Goal: Task Accomplishment & Management: Complete application form

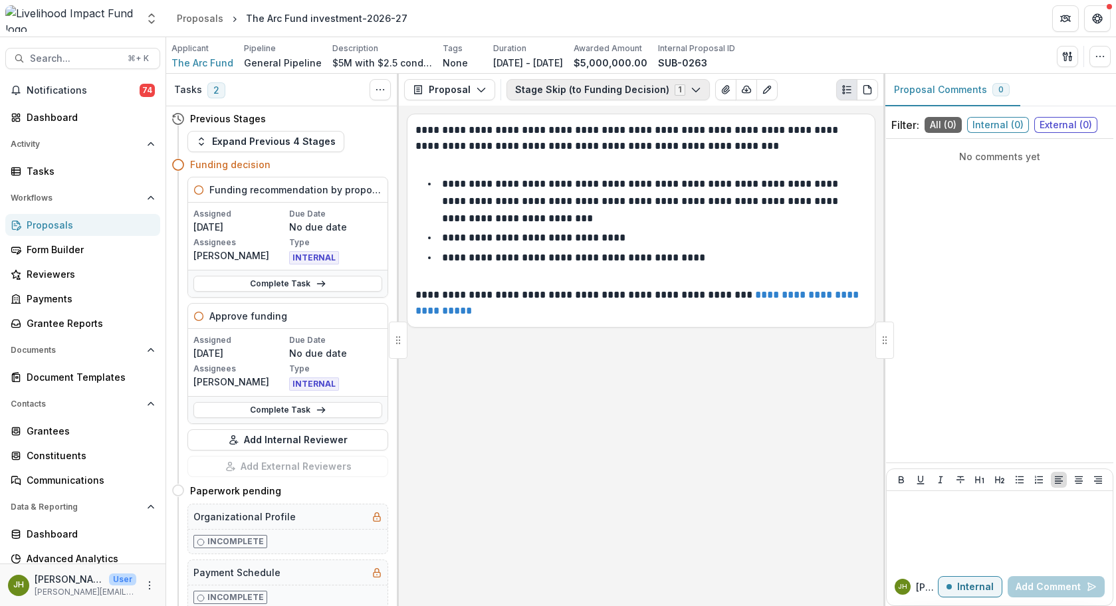
click at [559, 90] on button "Stage Skip (to Funding Decision) 1" at bounding box center [607, 89] width 203 height 21
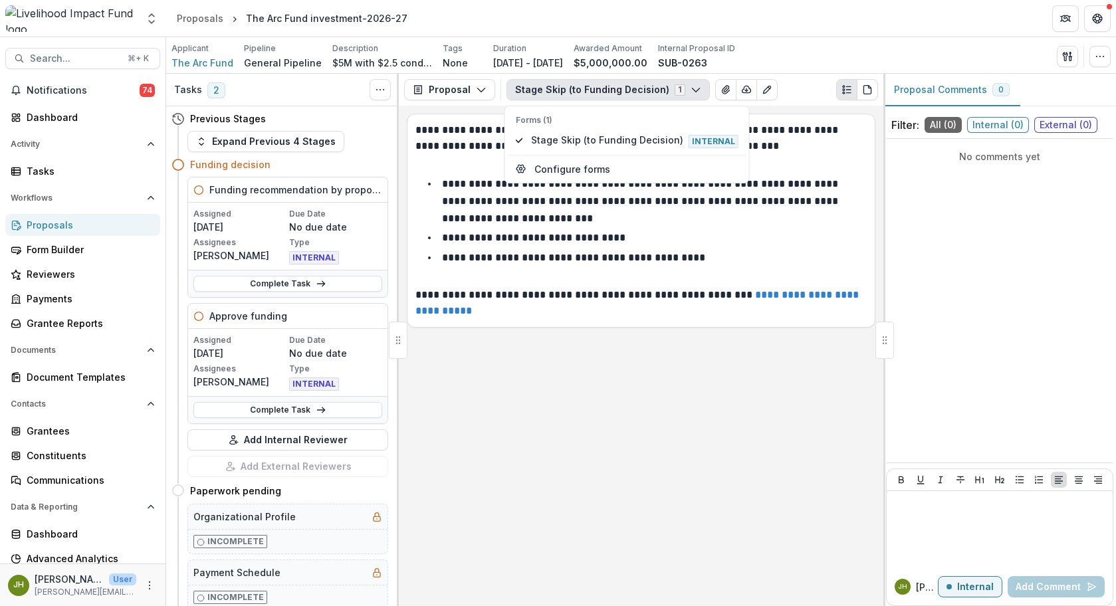
click at [559, 90] on button "Stage Skip (to Funding Decision) 1" at bounding box center [607, 89] width 203 height 21
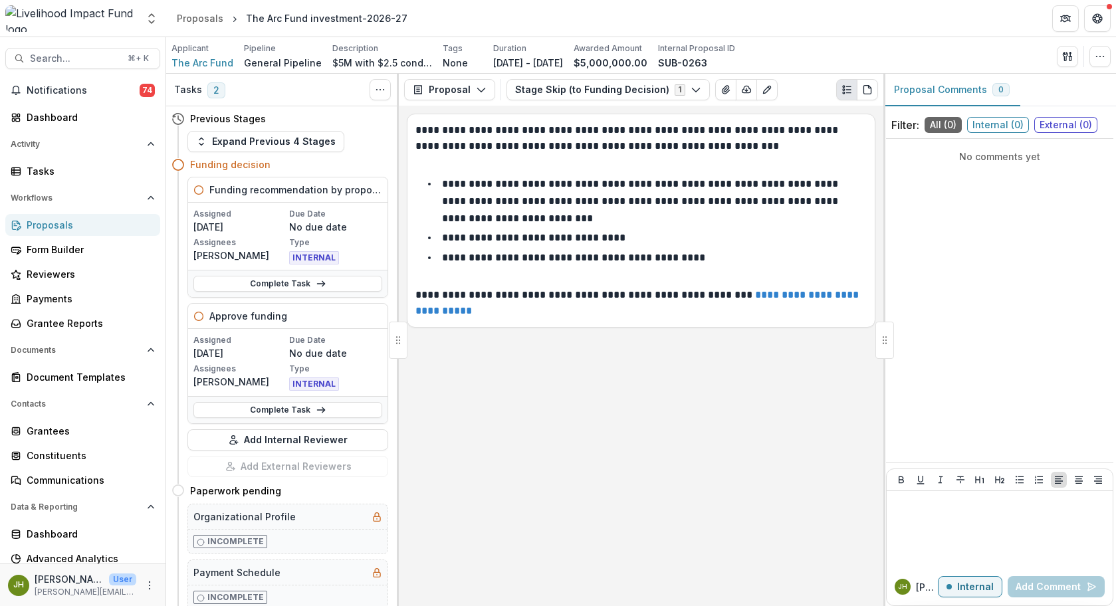
click at [538, 241] on p "**********" at bounding box center [533, 238] width 183 height 10
click at [83, 60] on span "Search..." at bounding box center [75, 58] width 90 height 11
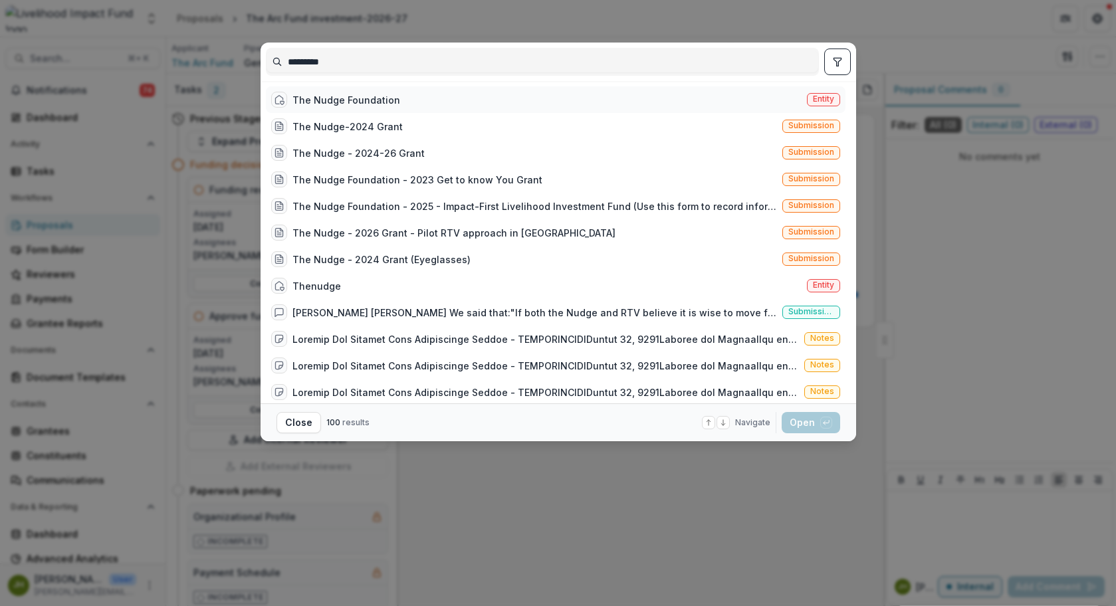
type input "*********"
click at [338, 102] on div "The Nudge Foundation" at bounding box center [346, 100] width 108 height 14
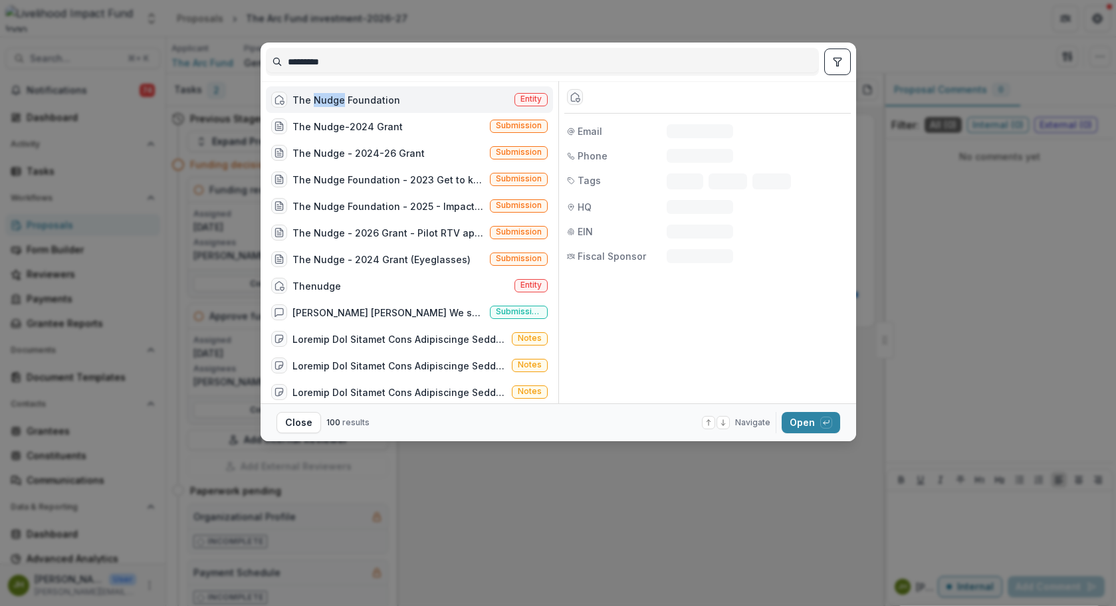
click at [338, 102] on div "The Nudge Foundation" at bounding box center [346, 100] width 108 height 14
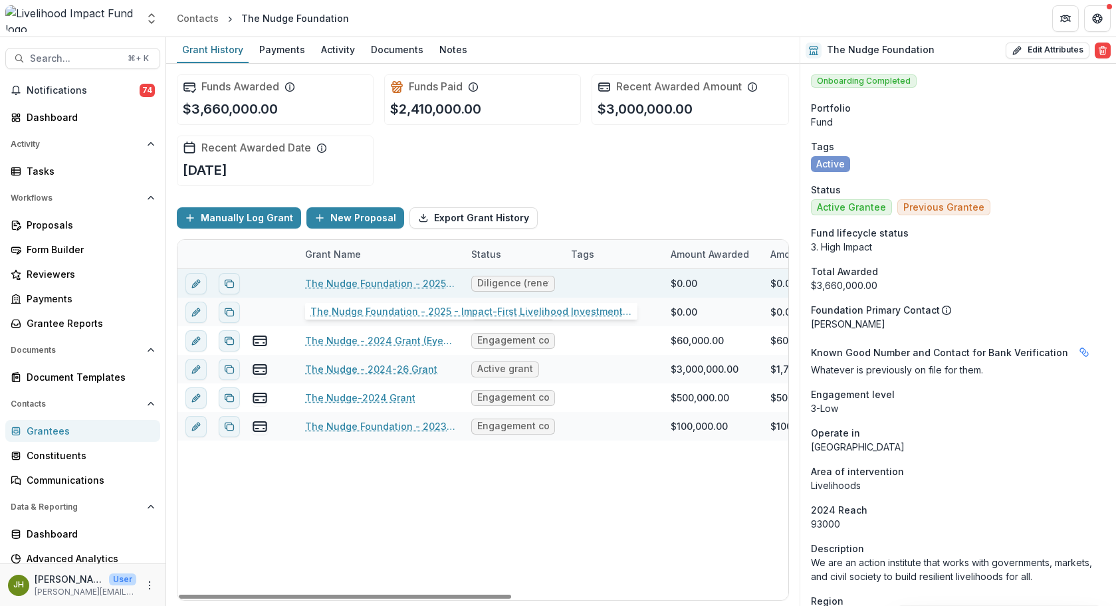
click at [403, 286] on link "The Nudge Foundation - 2025 - Impact-First Livelihood Investment Fund / Arc Fund" at bounding box center [380, 283] width 150 height 14
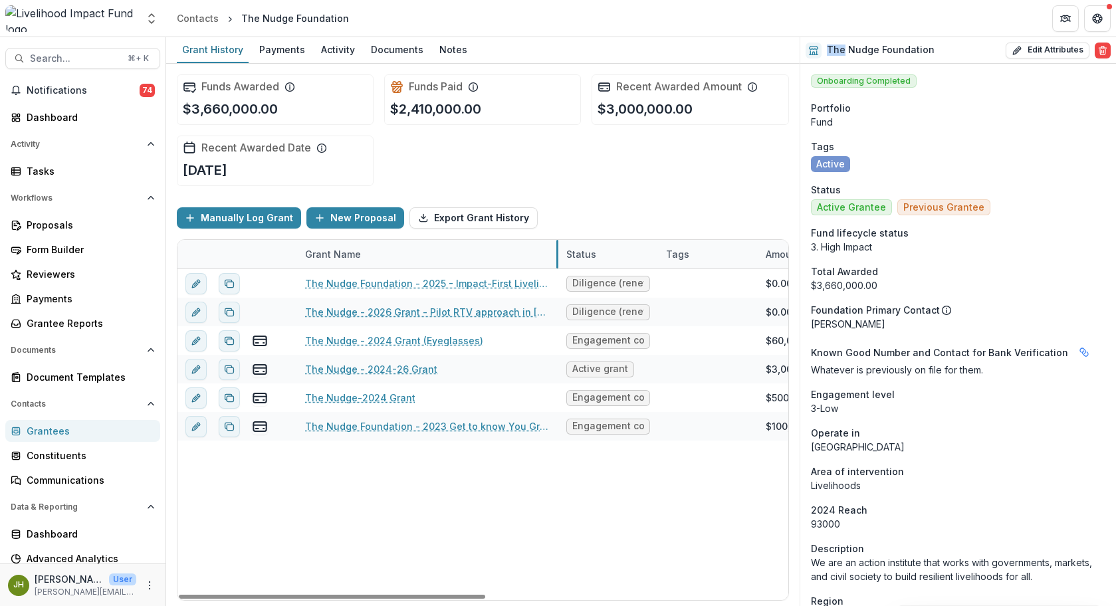
drag, startPoint x: 463, startPoint y: 253, endPoint x: 558, endPoint y: 262, distance: 95.5
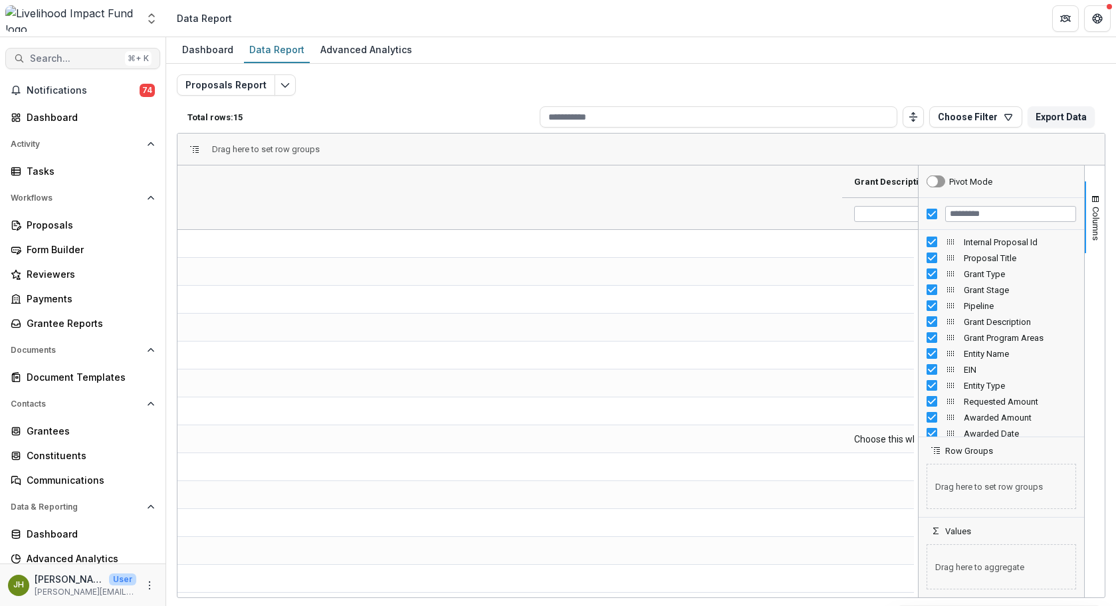
scroll to position [0, 803]
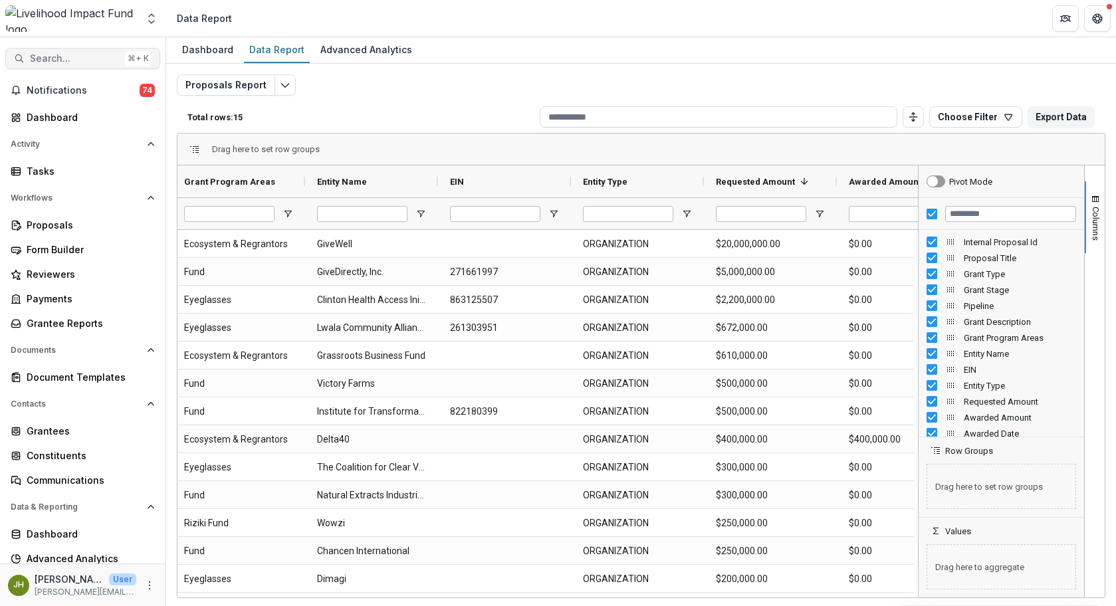
click at [83, 58] on span "Search..." at bounding box center [75, 58] width 90 height 11
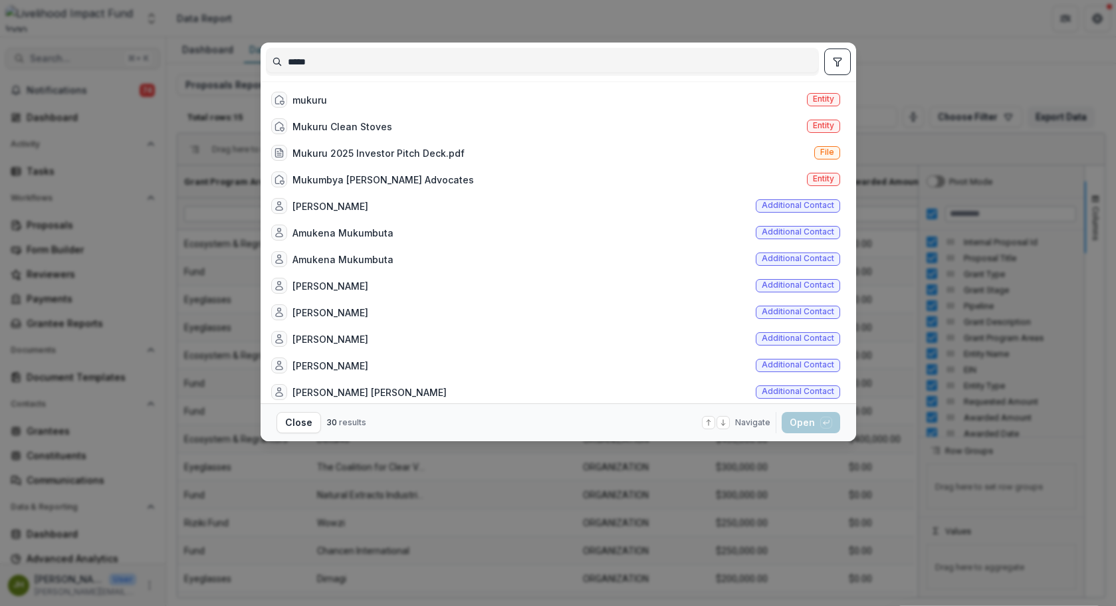
type input "******"
drag, startPoint x: 83, startPoint y: 58, endPoint x: 352, endPoint y: 98, distance: 272.1
click at [352, 98] on div "mukuru Entity" at bounding box center [556, 99] width 580 height 27
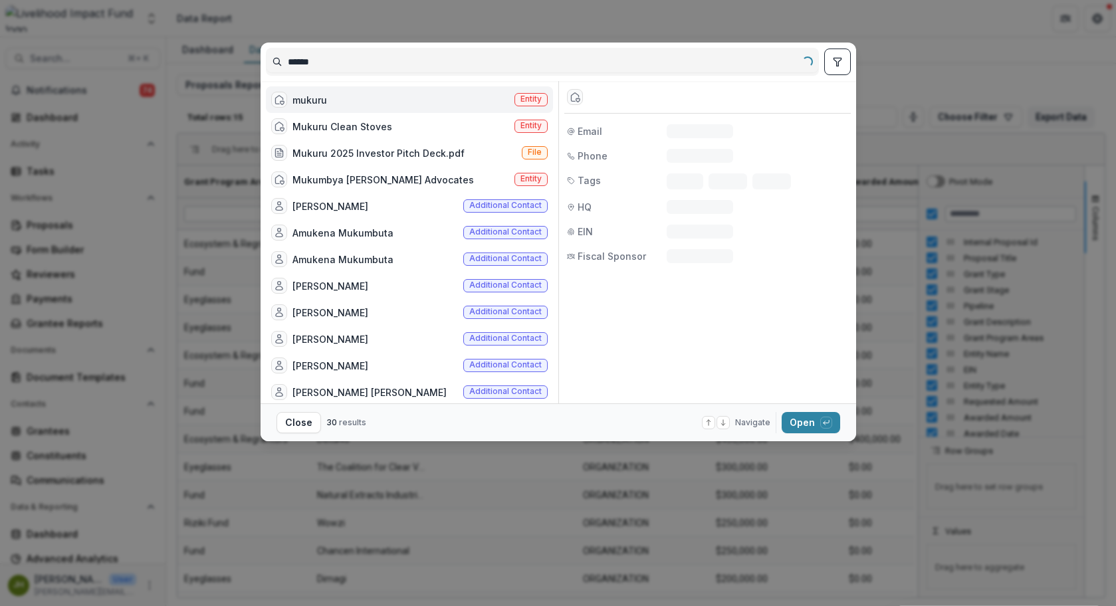
click at [352, 98] on div "mukuru Entity" at bounding box center [409, 99] width 287 height 27
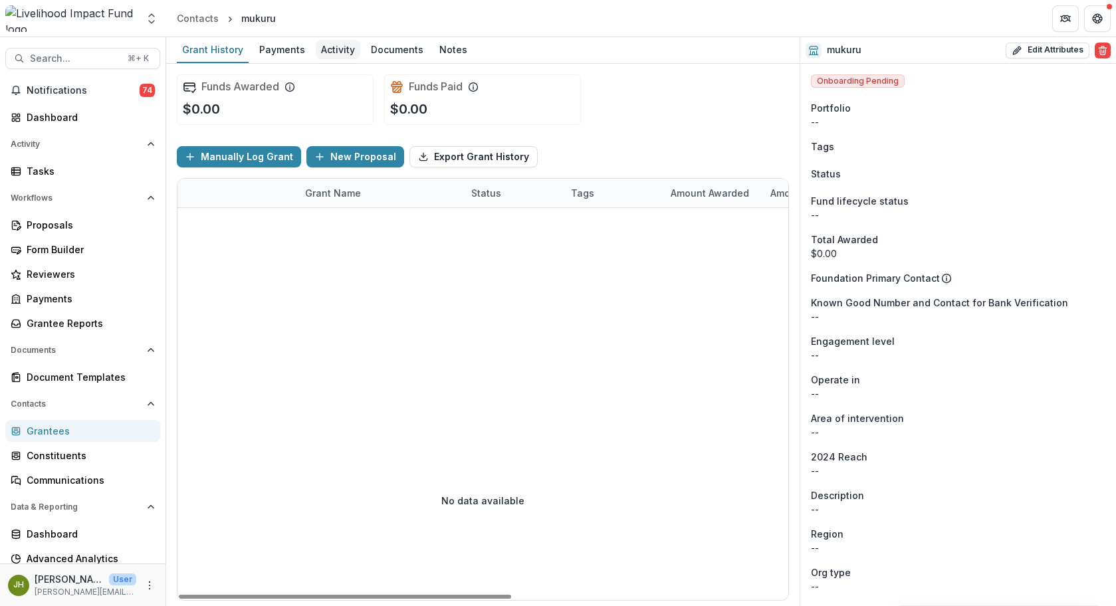
click at [342, 53] on div "Activity" at bounding box center [338, 49] width 45 height 19
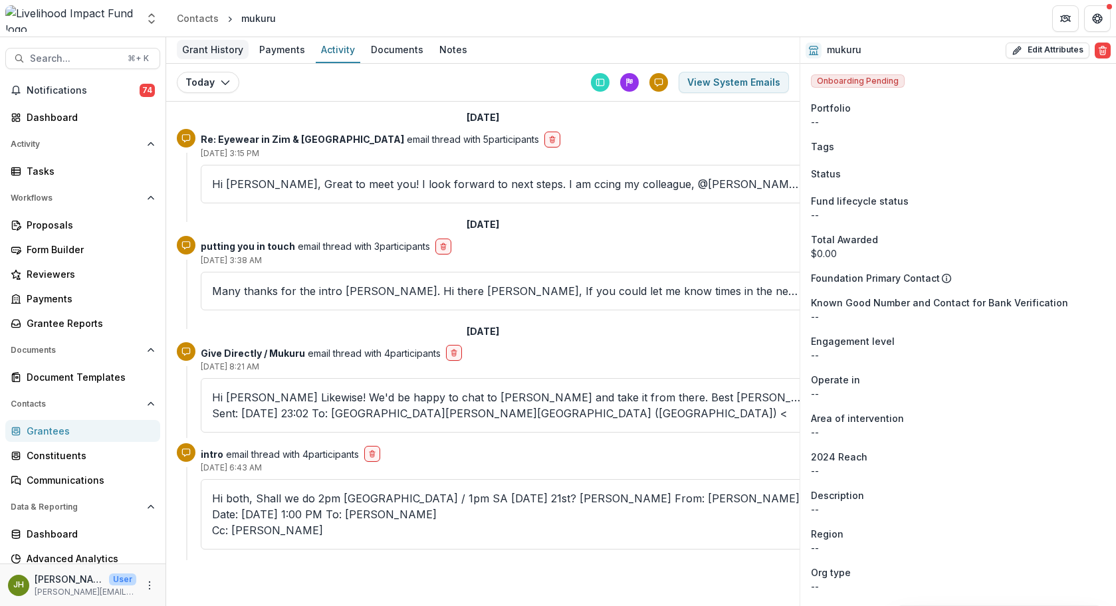
click at [201, 55] on div "Grant History" at bounding box center [213, 49] width 72 height 19
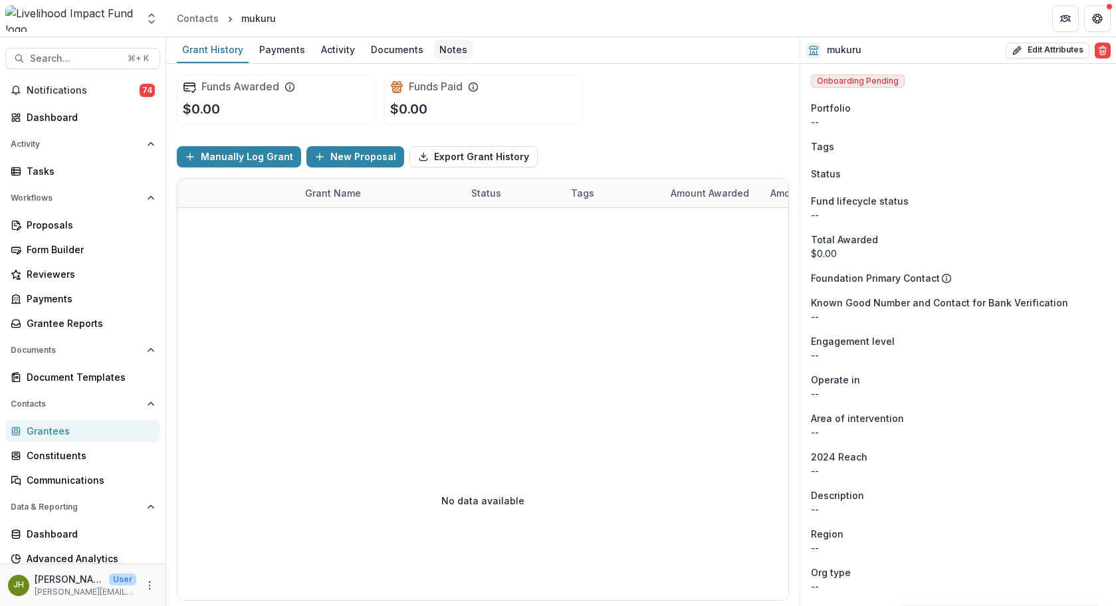
click at [449, 51] on div "Notes" at bounding box center [453, 49] width 39 height 19
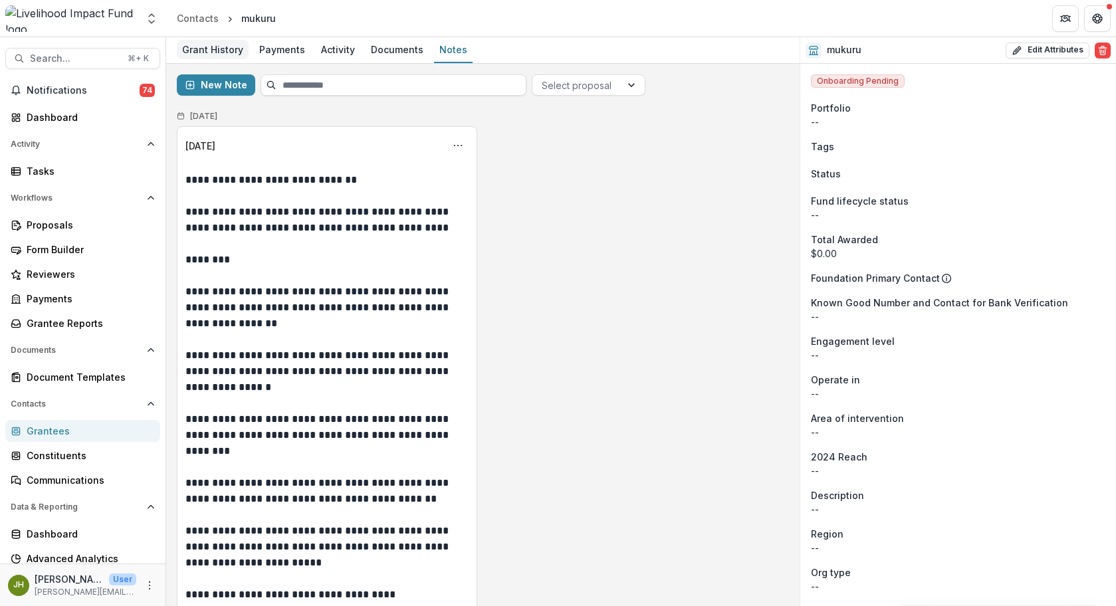
click at [219, 50] on div "Grant History" at bounding box center [213, 49] width 72 height 19
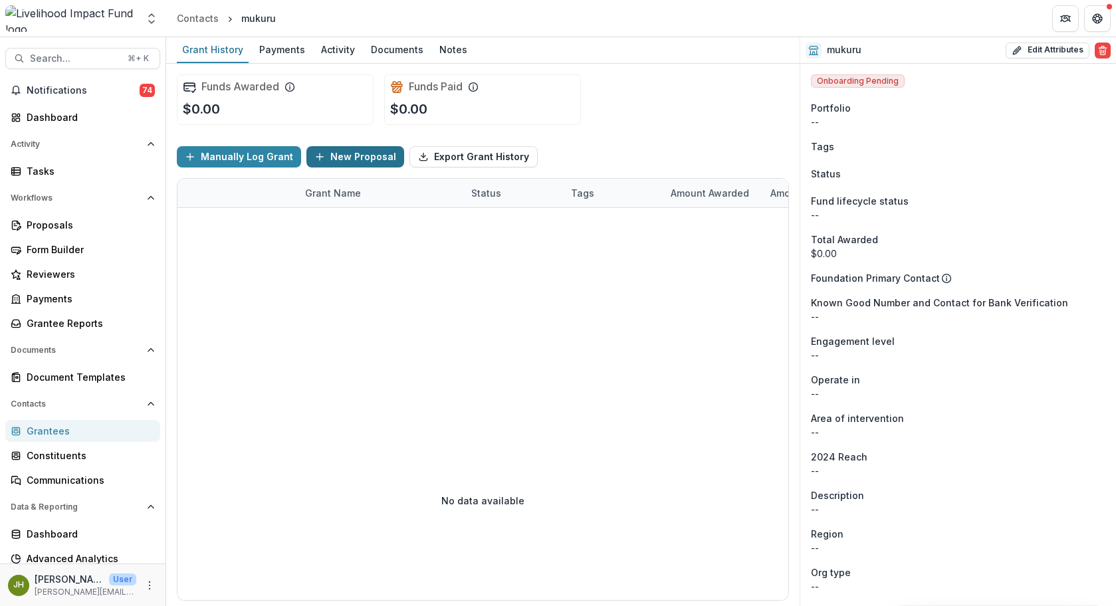
click at [350, 159] on button "New Proposal" at bounding box center [355, 156] width 98 height 21
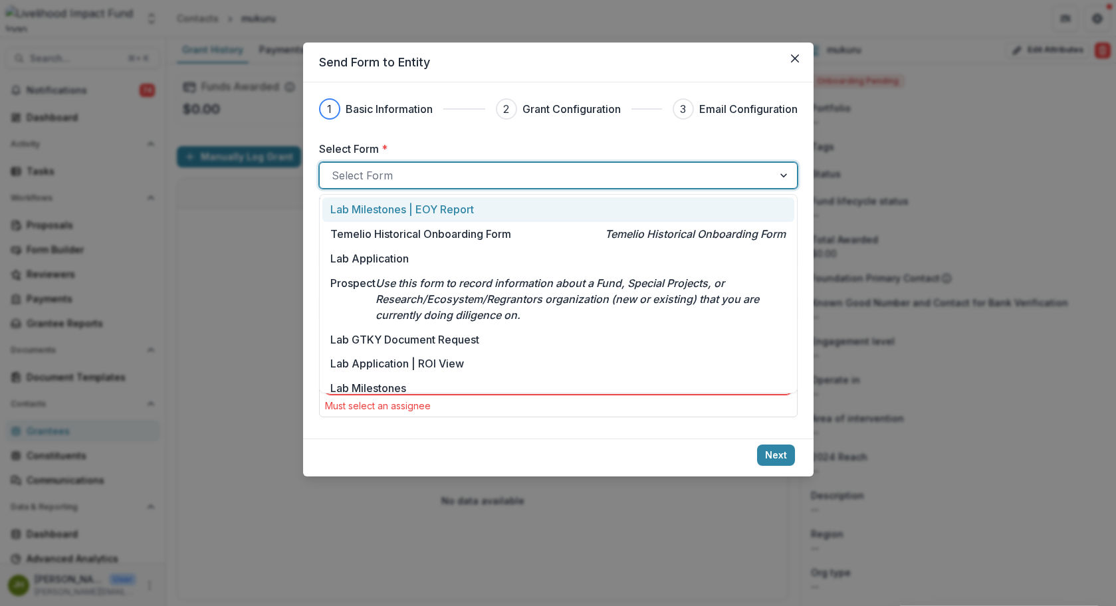
click at [441, 166] on div at bounding box center [546, 175] width 429 height 19
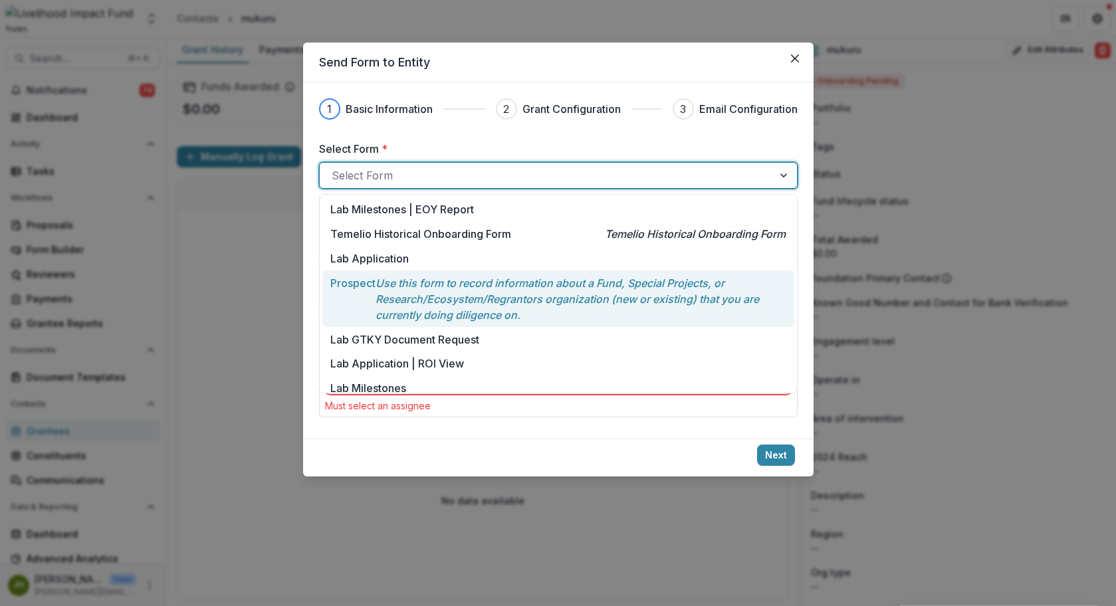
click at [522, 307] on p "Use this form to record information about a Fund, Special Projects, or Research…" at bounding box center [579, 299] width 409 height 48
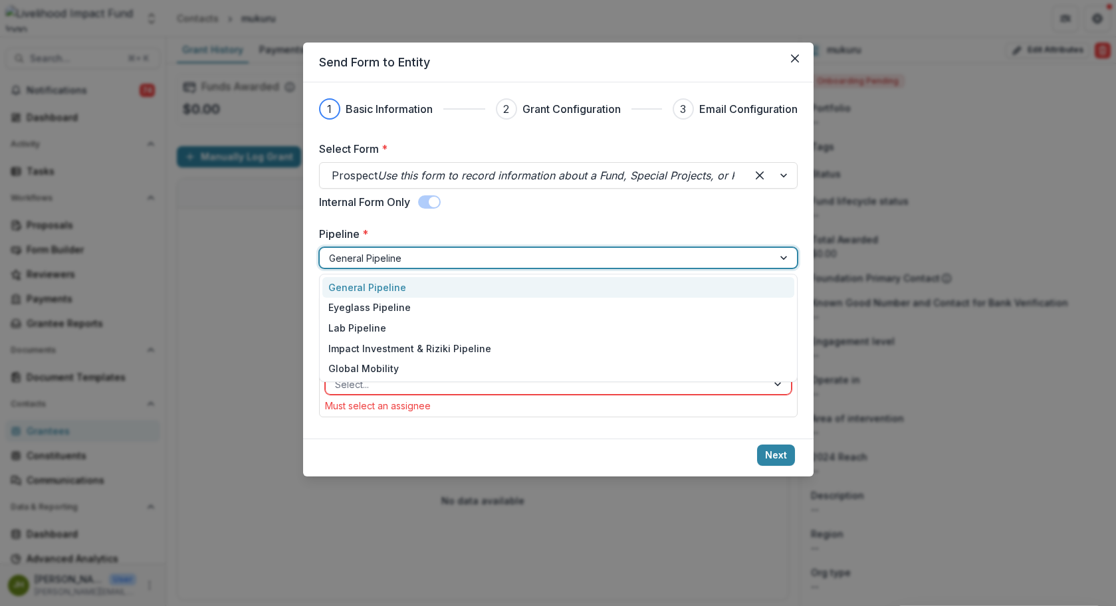
click at [524, 264] on div at bounding box center [546, 258] width 435 height 17
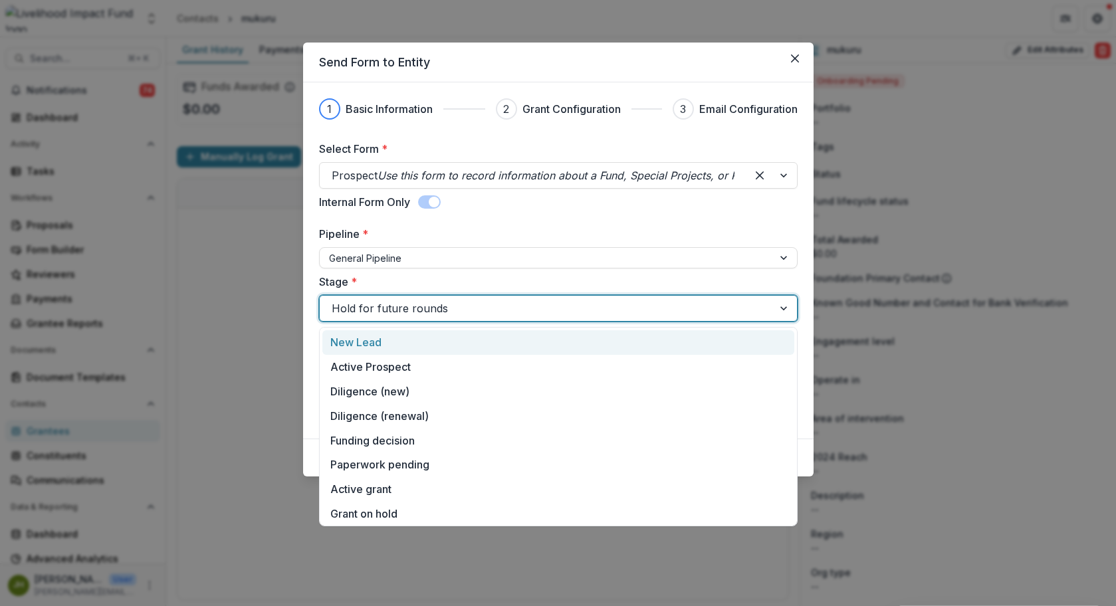
click at [524, 310] on div at bounding box center [546, 308] width 429 height 19
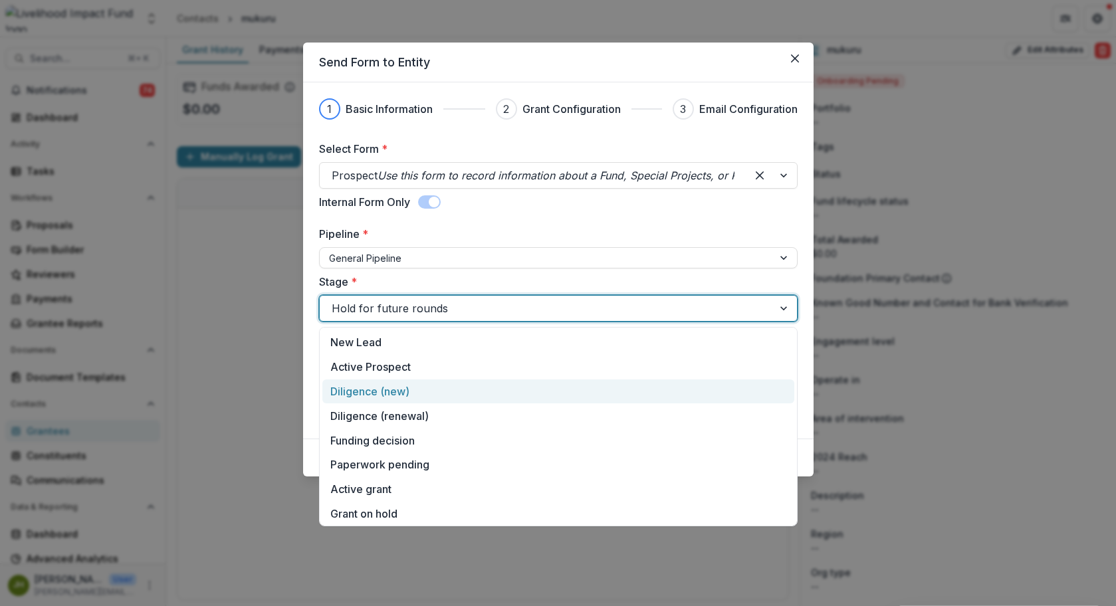
click at [508, 394] on div "Diligence (new)" at bounding box center [558, 391] width 472 height 25
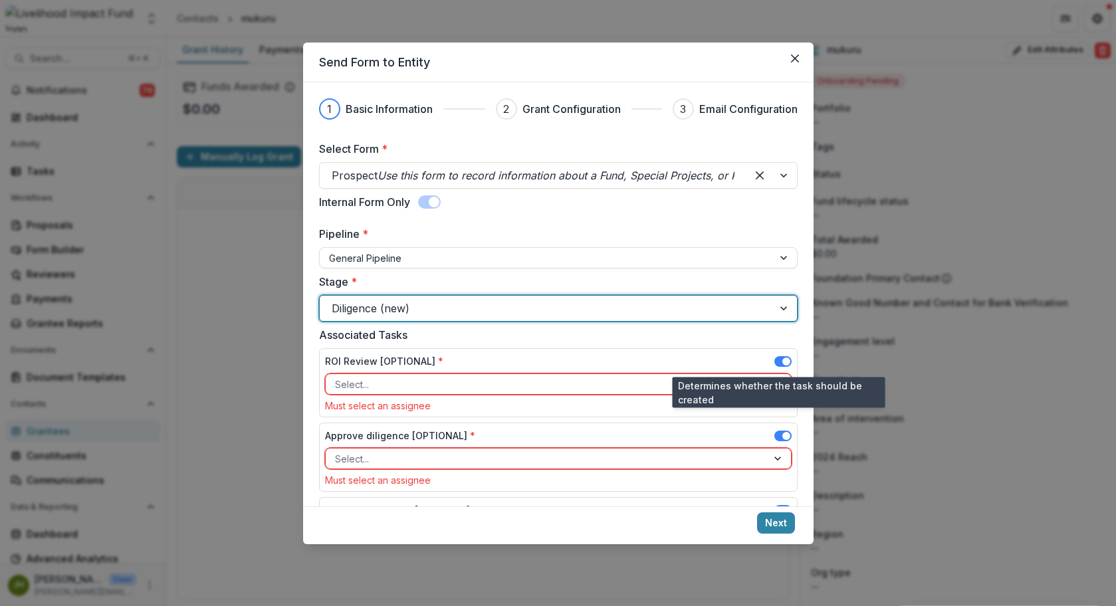
click at [774, 362] on span at bounding box center [782, 361] width 17 height 11
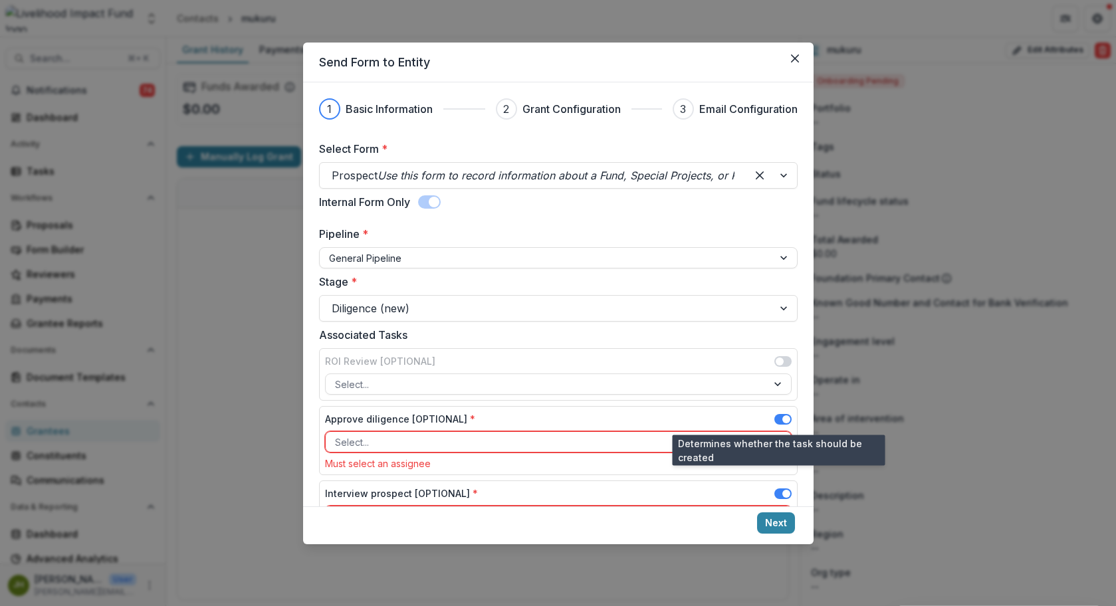
click at [774, 418] on span at bounding box center [782, 419] width 17 height 11
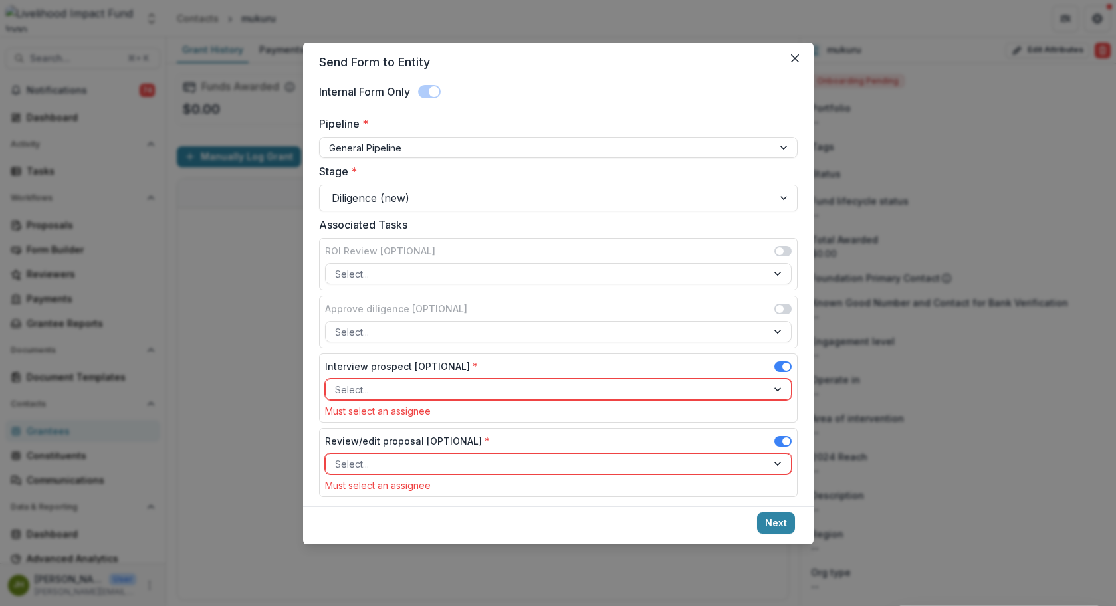
scroll to position [122, 0]
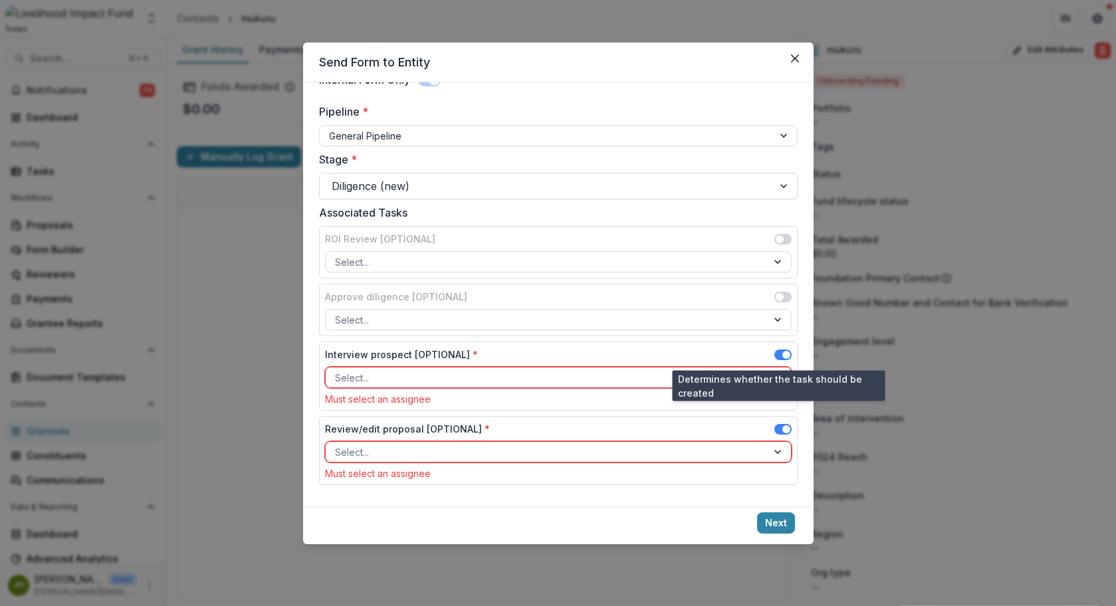
click at [775, 358] on span at bounding box center [782, 355] width 17 height 11
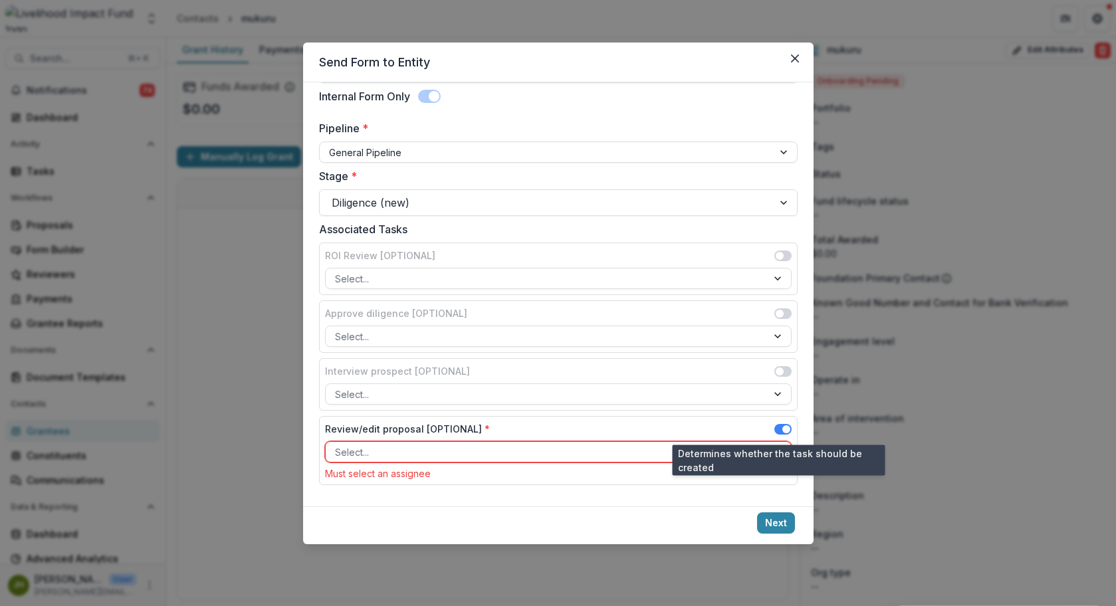
click at [774, 427] on span at bounding box center [782, 429] width 17 height 11
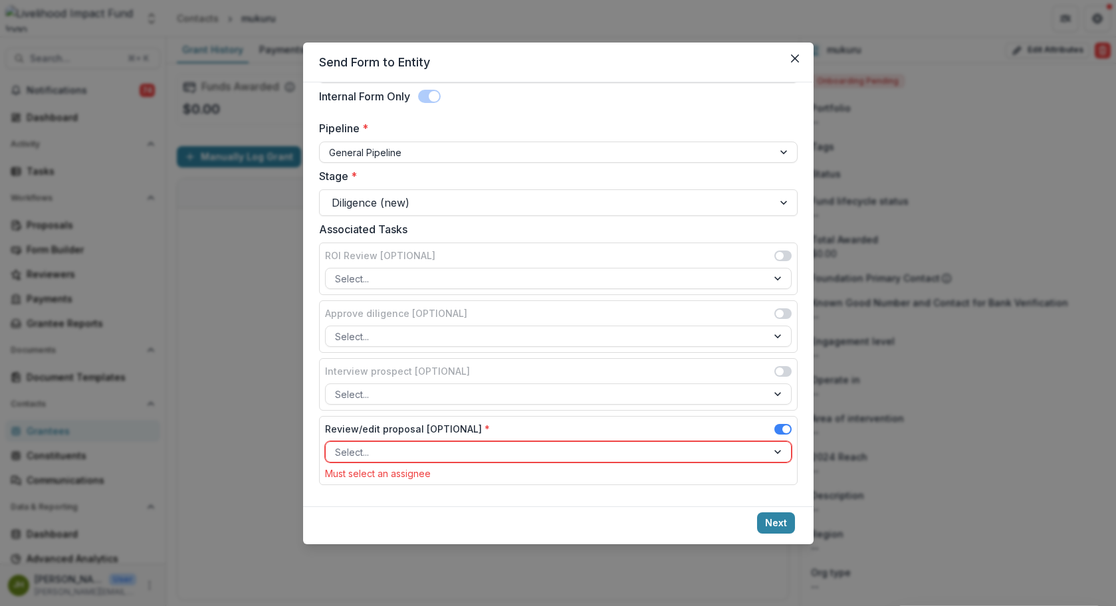
scroll to position [89, 0]
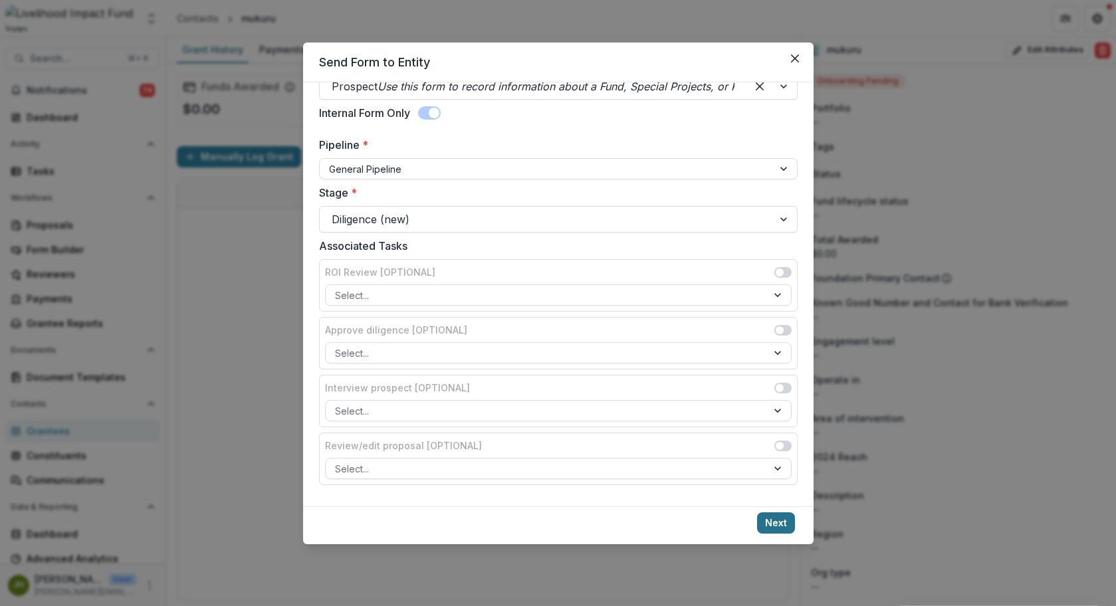
click at [772, 524] on button "Next" at bounding box center [776, 522] width 38 height 21
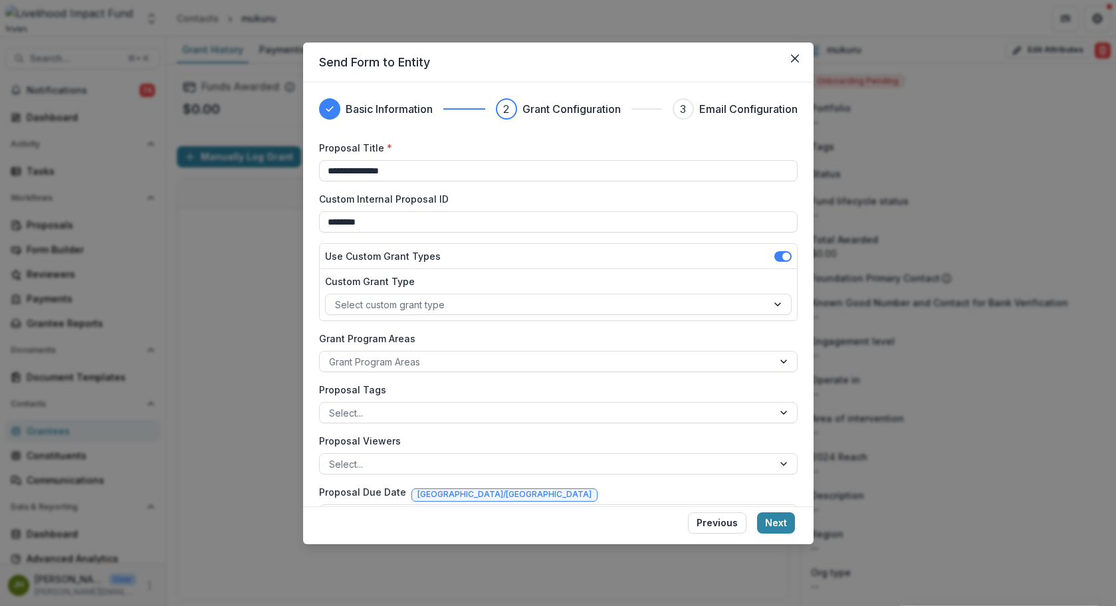
drag, startPoint x: 401, startPoint y: 173, endPoint x: 316, endPoint y: 171, distance: 85.7
click at [316, 171] on div "**********" at bounding box center [558, 294] width 510 height 424
type input "**********"
click at [638, 296] on div at bounding box center [546, 304] width 423 height 17
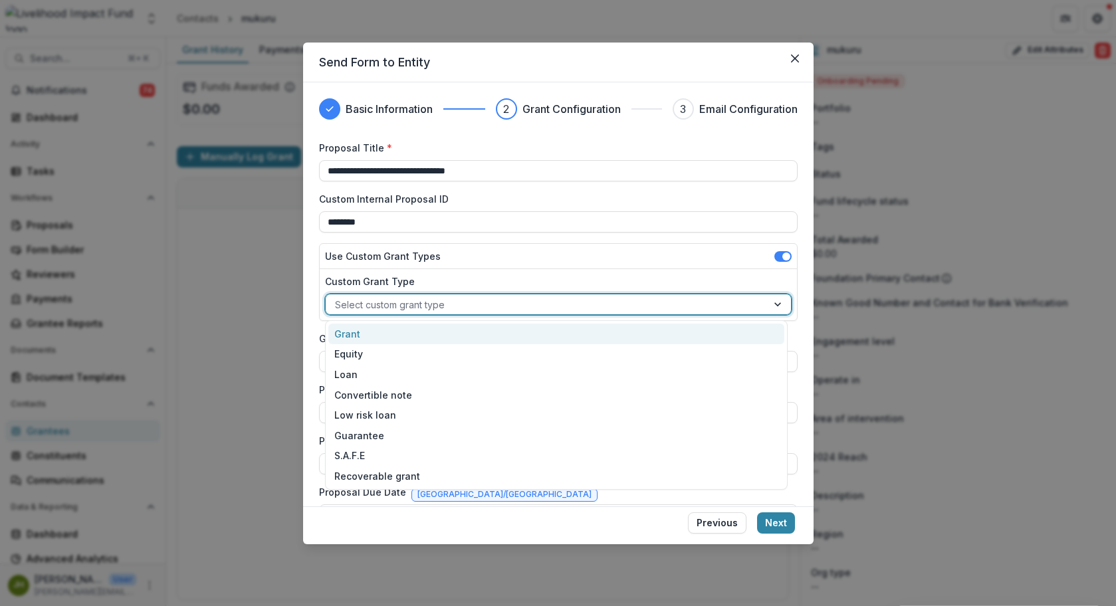
click at [524, 334] on div "Grant" at bounding box center [556, 334] width 456 height 21
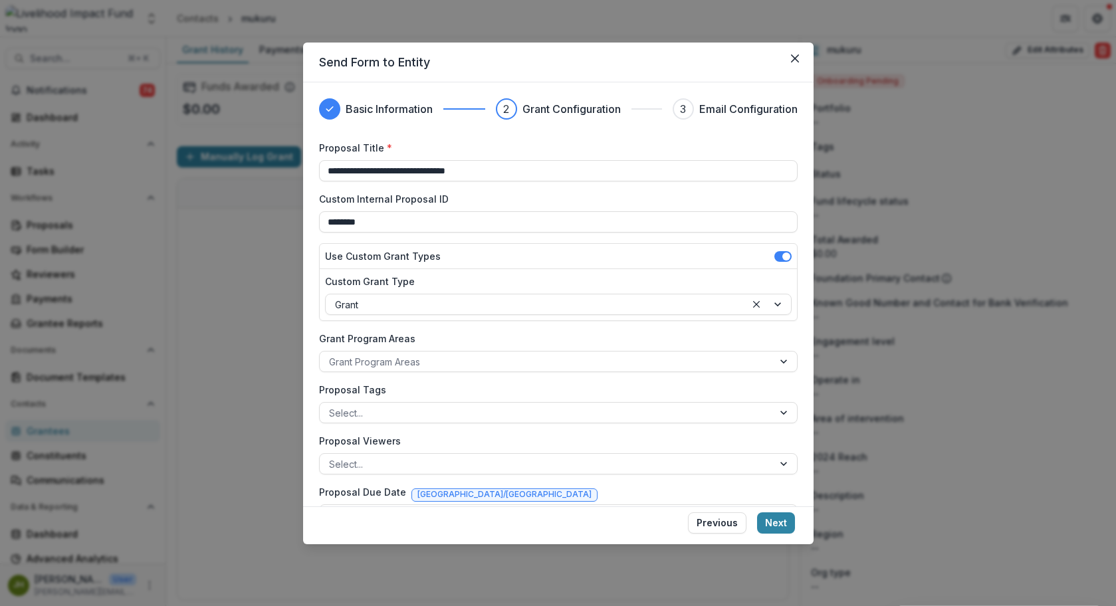
click at [526, 330] on div "**********" at bounding box center [558, 384] width 478 height 487
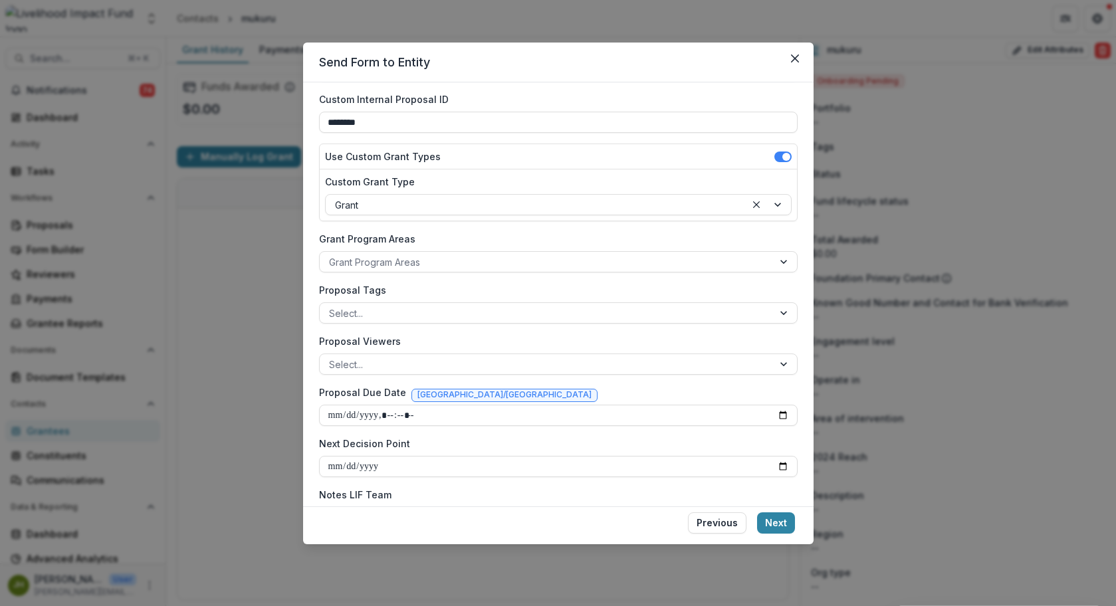
scroll to position [138, 0]
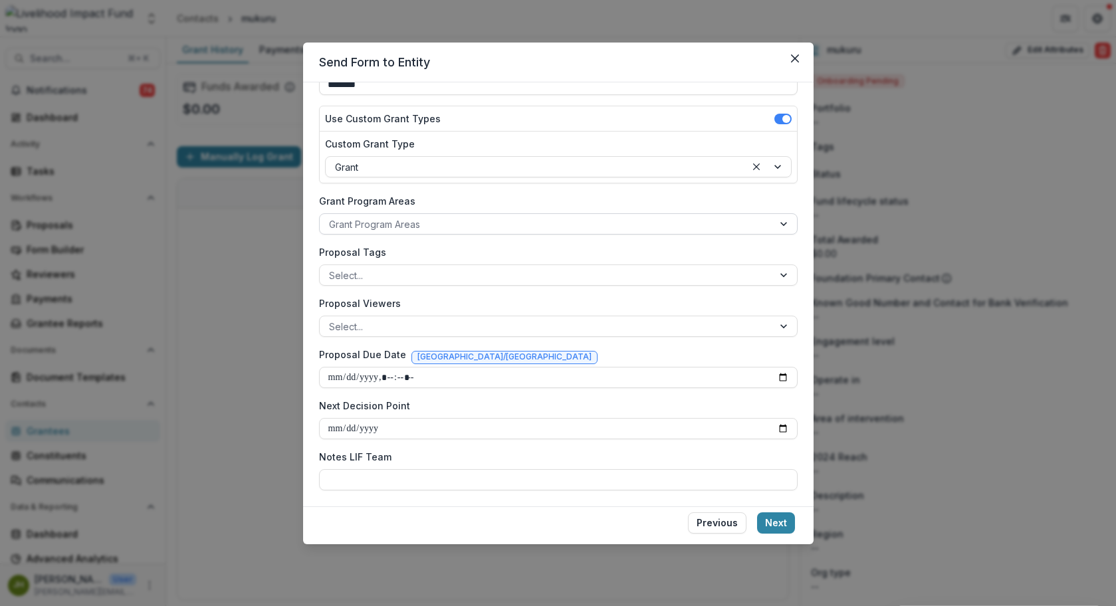
click at [532, 224] on div at bounding box center [546, 224] width 435 height 17
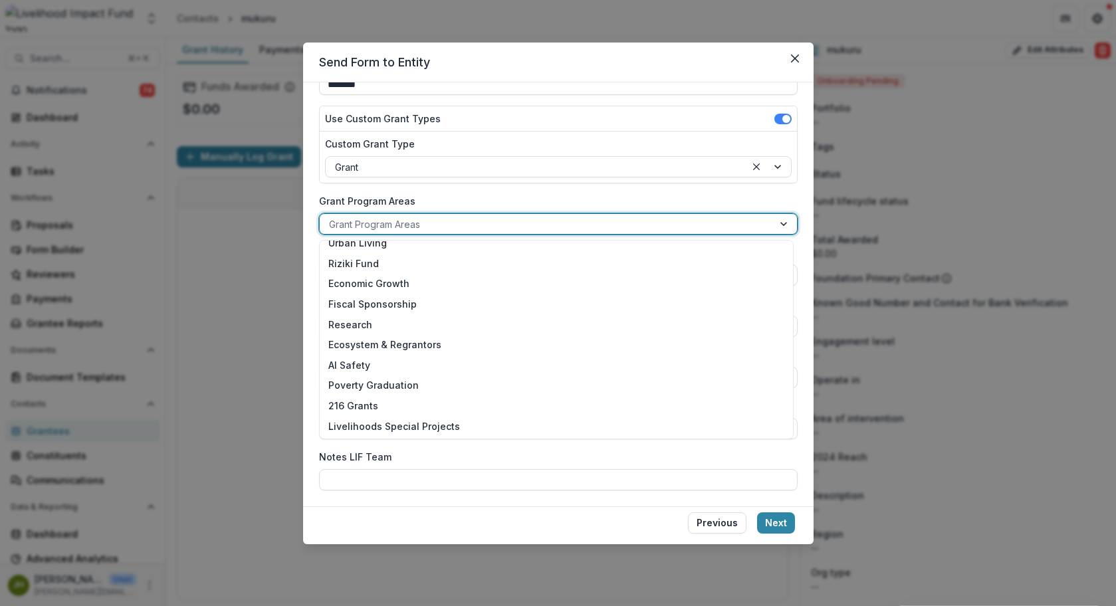
scroll to position [0, 0]
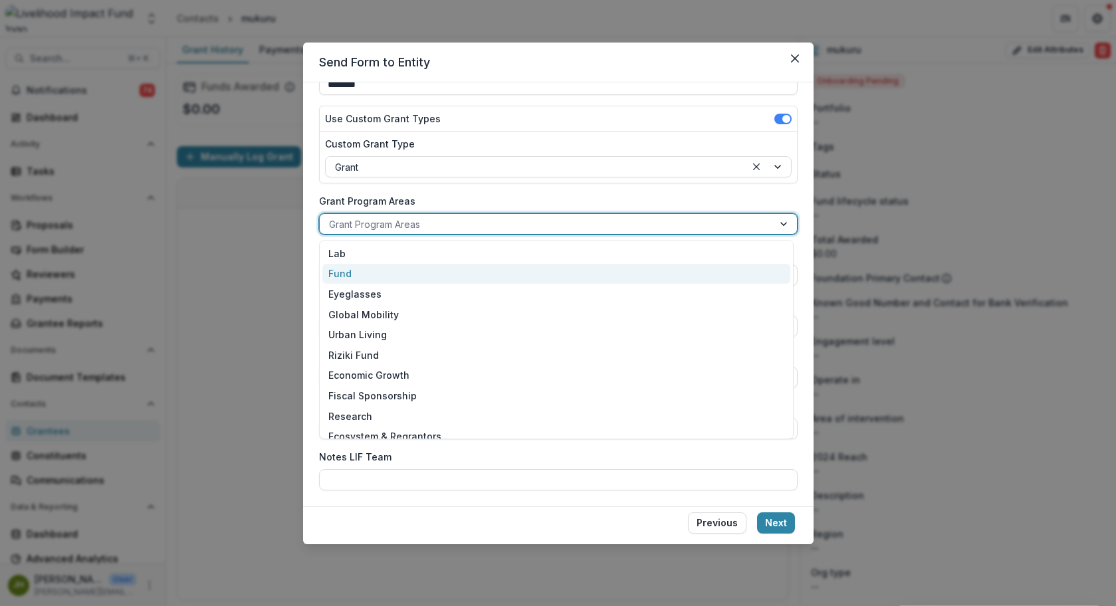
click at [538, 276] on div "Fund" at bounding box center [556, 274] width 468 height 21
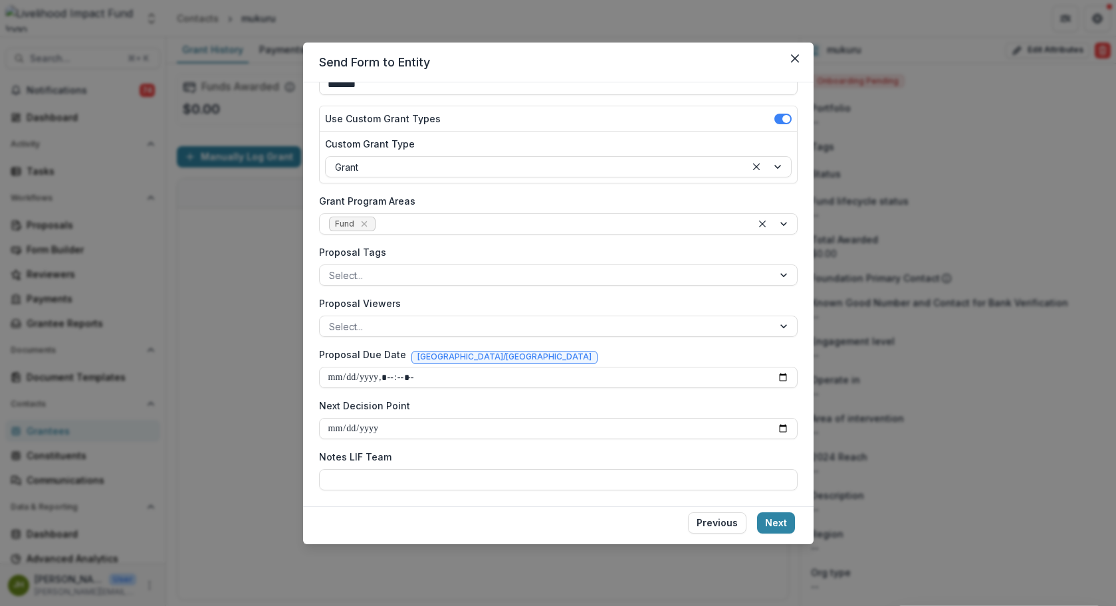
click at [548, 197] on label "Grant Program Areas" at bounding box center [554, 201] width 471 height 14
click at [381, 217] on input "Grant Program Areas" at bounding box center [379, 224] width 3 height 14
click at [456, 425] on input "Next Decision Point" at bounding box center [558, 428] width 478 height 21
type input "**********"
click at [484, 450] on label "Notes LIF Team" at bounding box center [554, 457] width 471 height 14
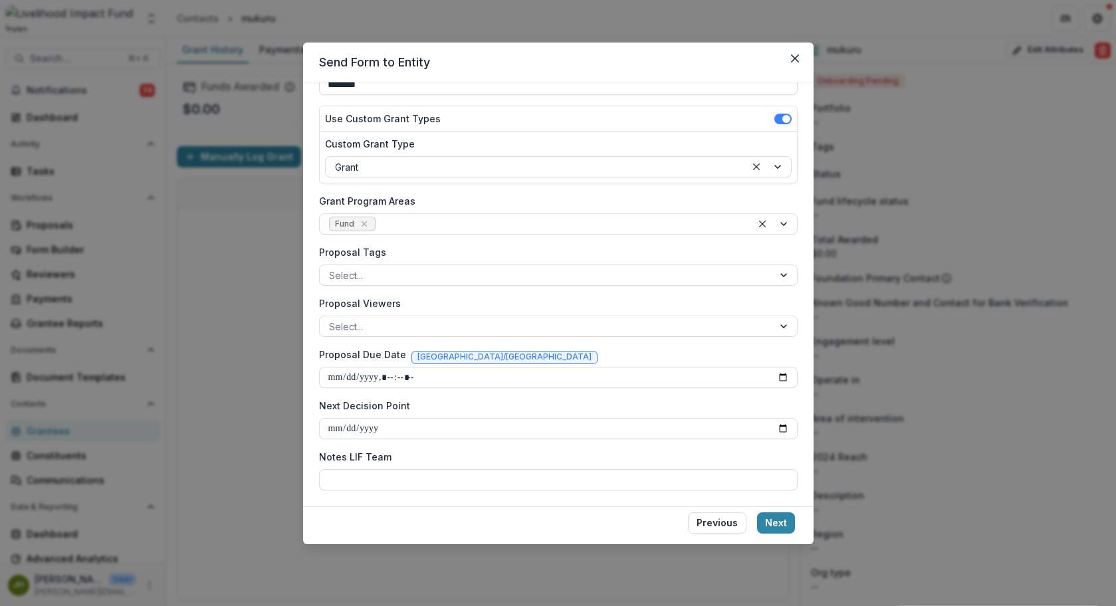
click at [484, 469] on input "Notes LIF Team" at bounding box center [558, 479] width 478 height 21
click at [780, 526] on button "Next" at bounding box center [776, 522] width 38 height 21
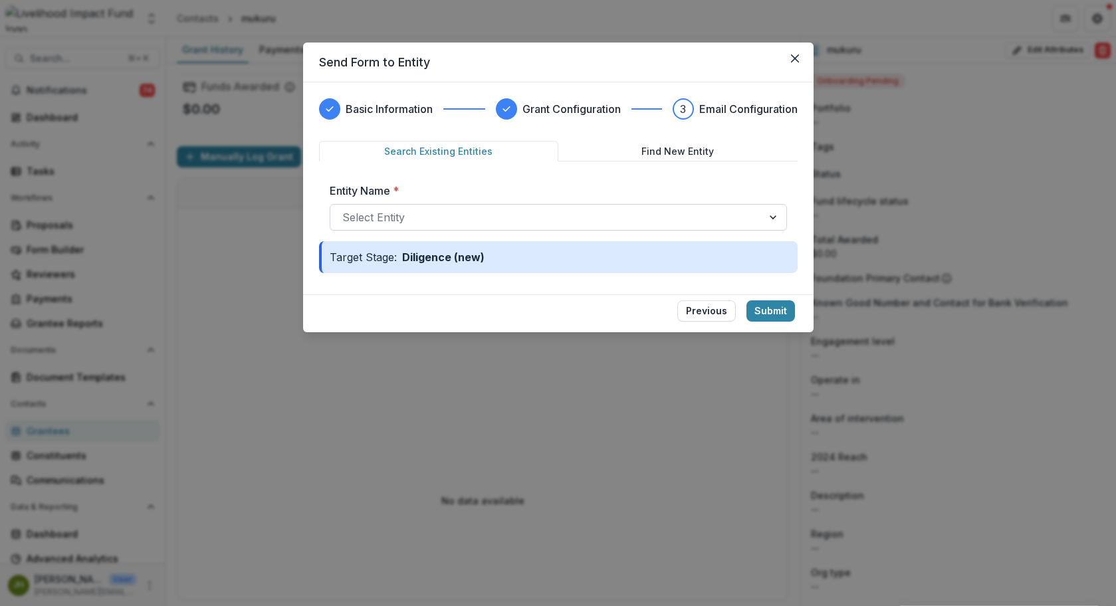
click at [546, 215] on div at bounding box center [546, 217] width 408 height 19
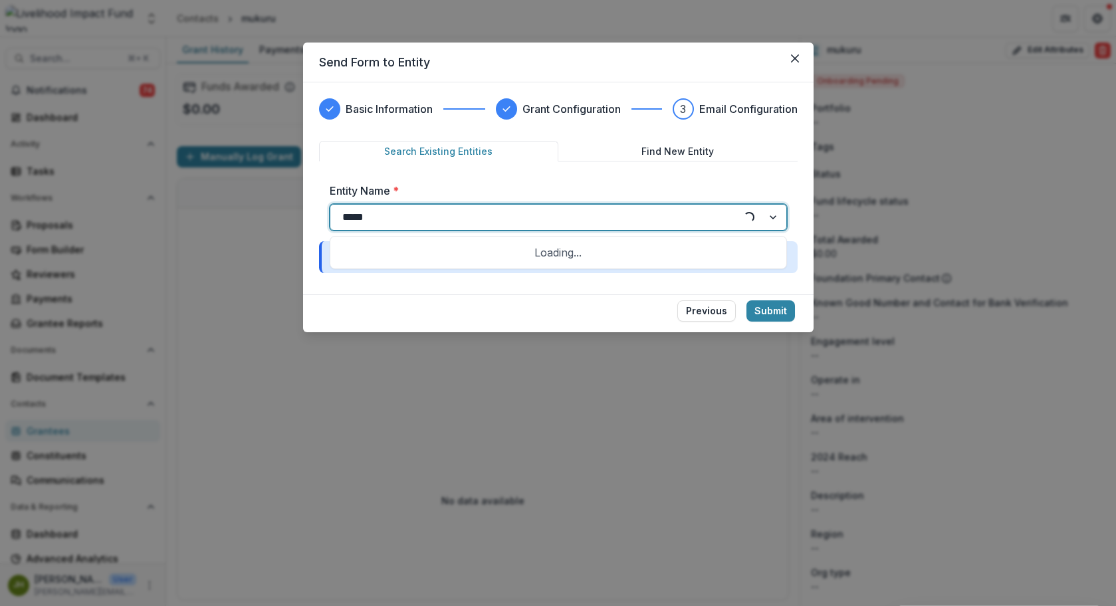
type input "******"
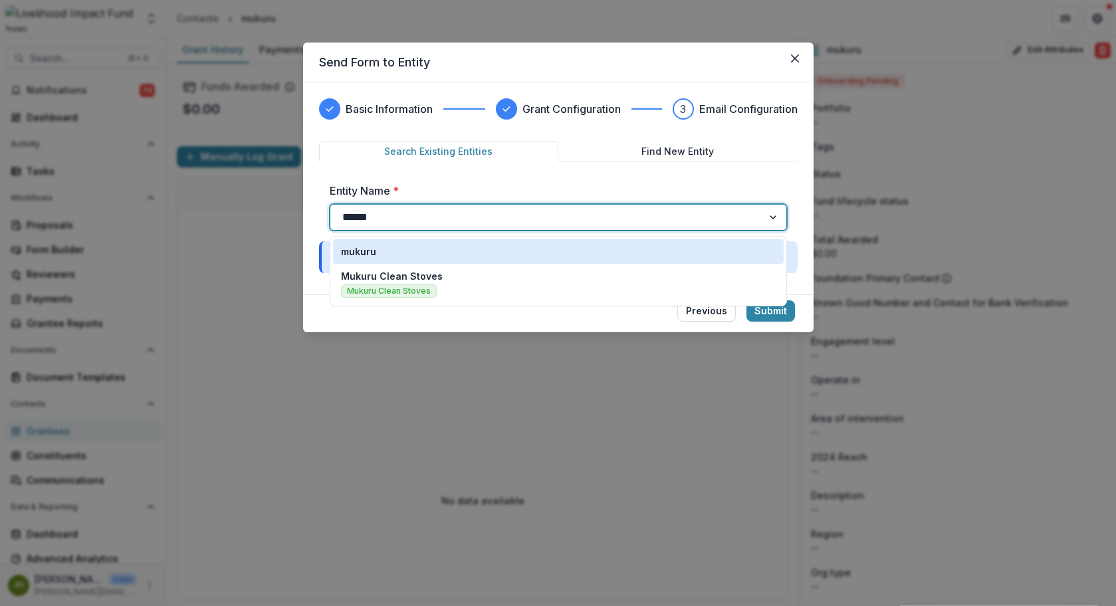
click at [510, 257] on div "mukuru" at bounding box center [558, 252] width 435 height 14
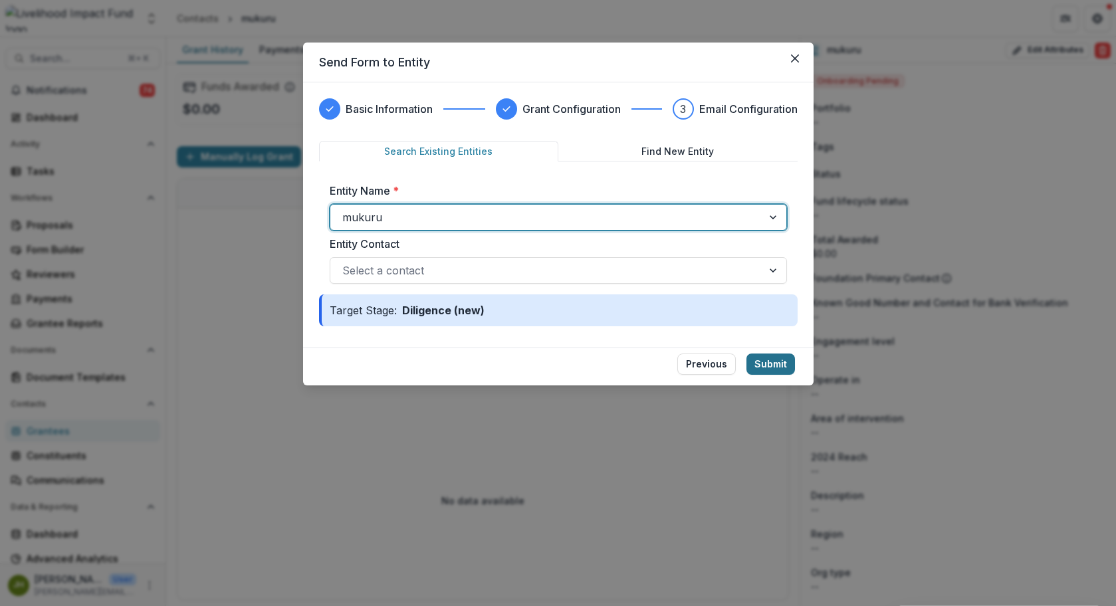
click at [766, 366] on button "Submit" at bounding box center [770, 364] width 49 height 21
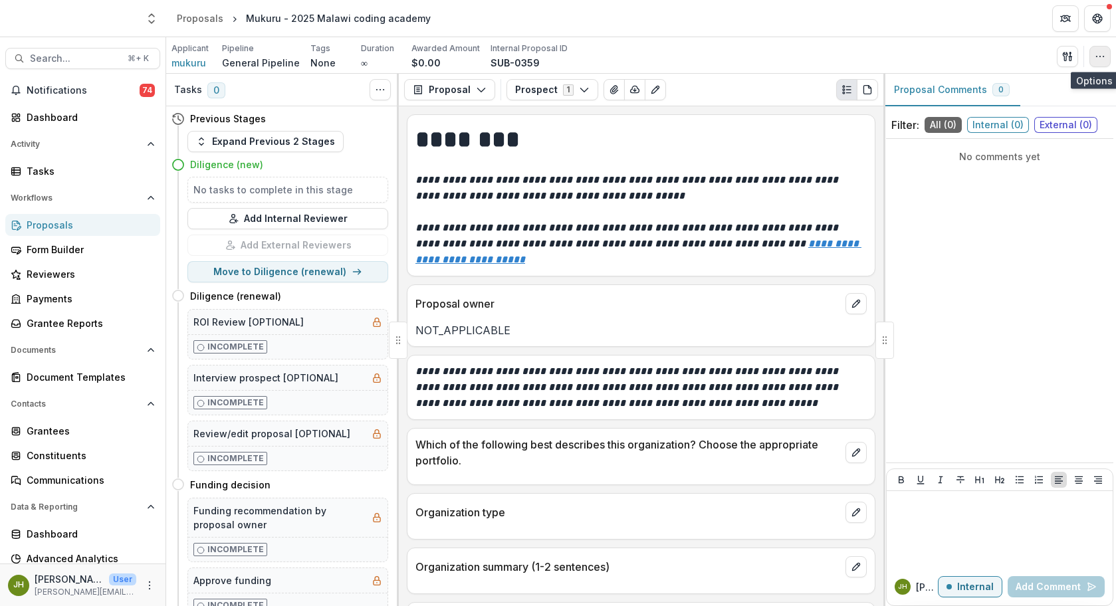
click at [1099, 58] on icon "button" at bounding box center [1100, 56] width 11 height 11
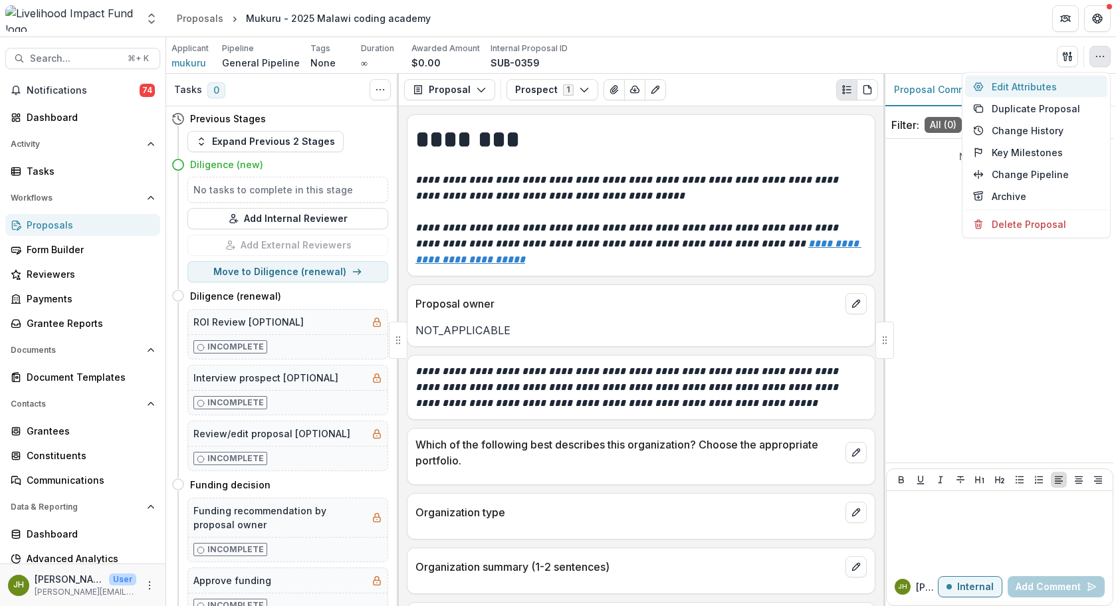
click at [1049, 85] on button "Edit Attributes" at bounding box center [1036, 87] width 142 height 22
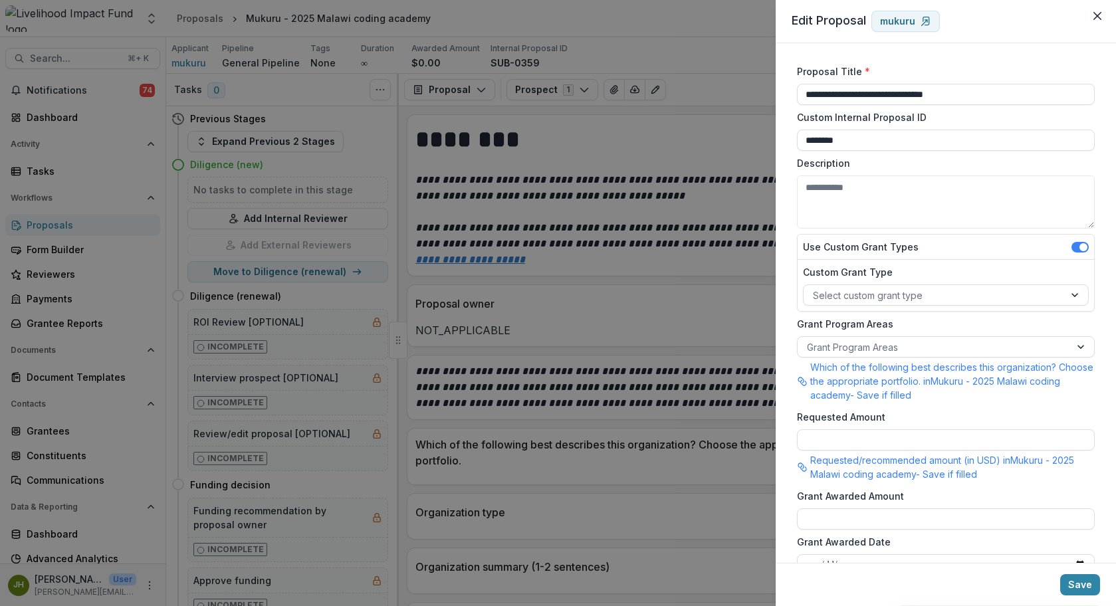
scroll to position [90, 0]
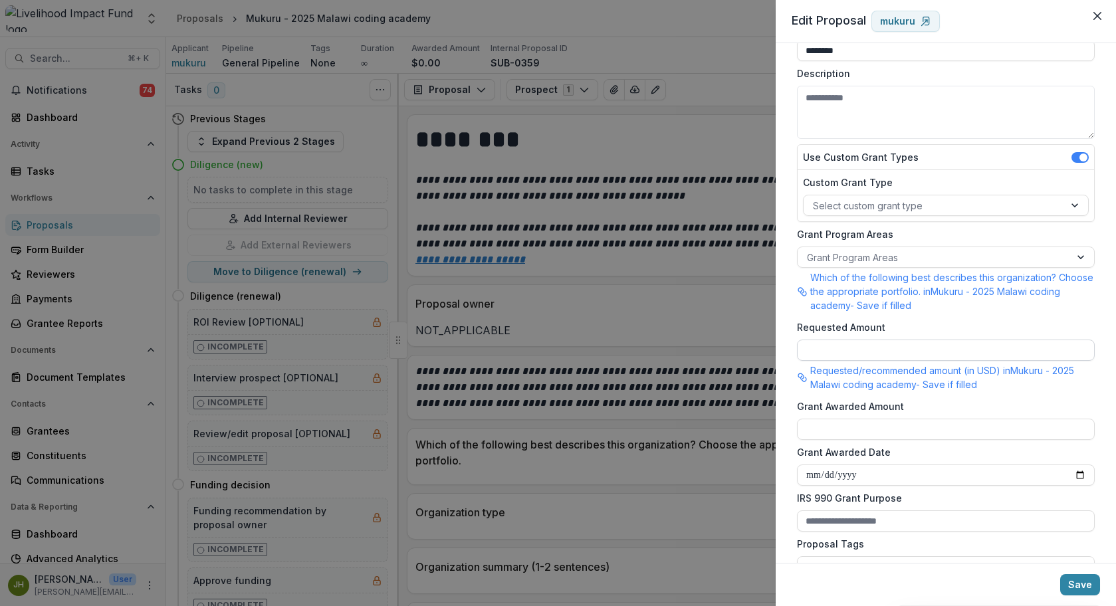
click at [922, 356] on input "Requested Amount" at bounding box center [946, 350] width 298 height 21
type input "********"
click at [1073, 576] on button "Save" at bounding box center [1080, 584] width 40 height 21
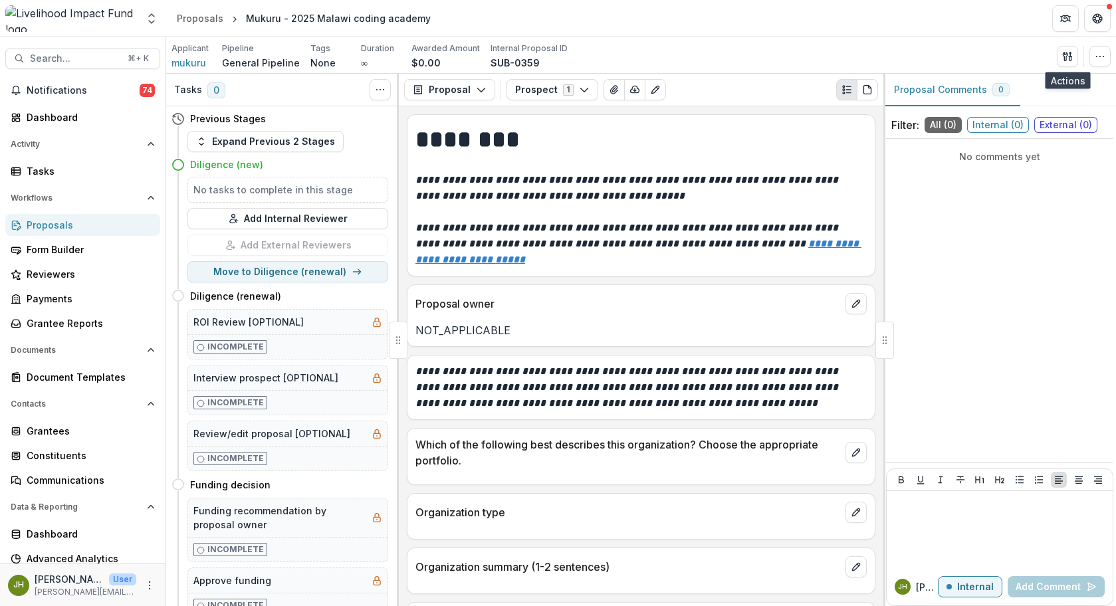
scroll to position [96, 0]
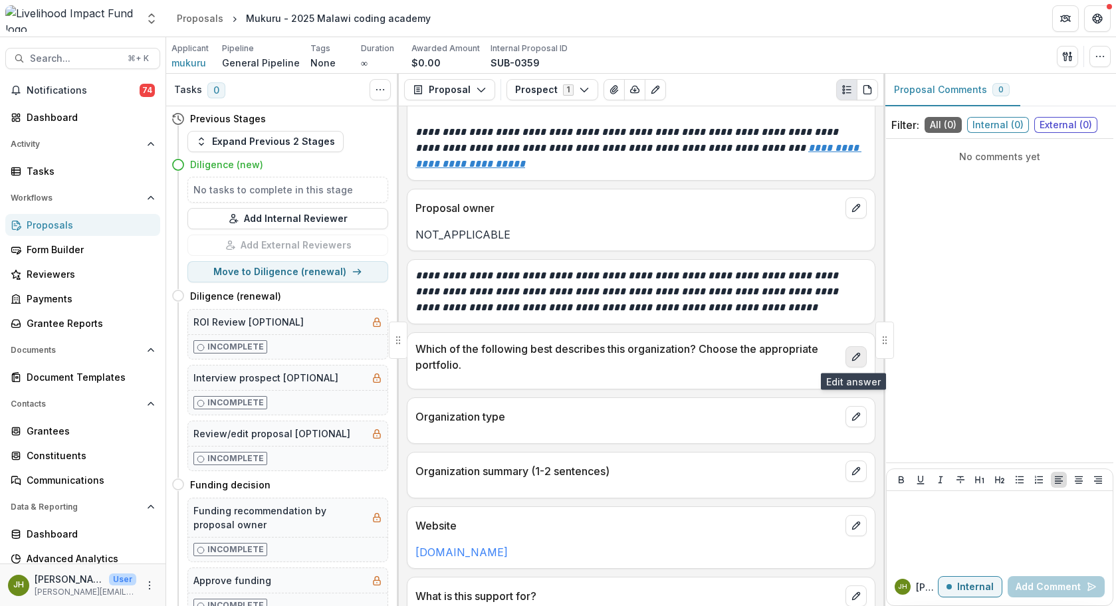
click at [851, 355] on icon "edit" at bounding box center [856, 357] width 11 height 11
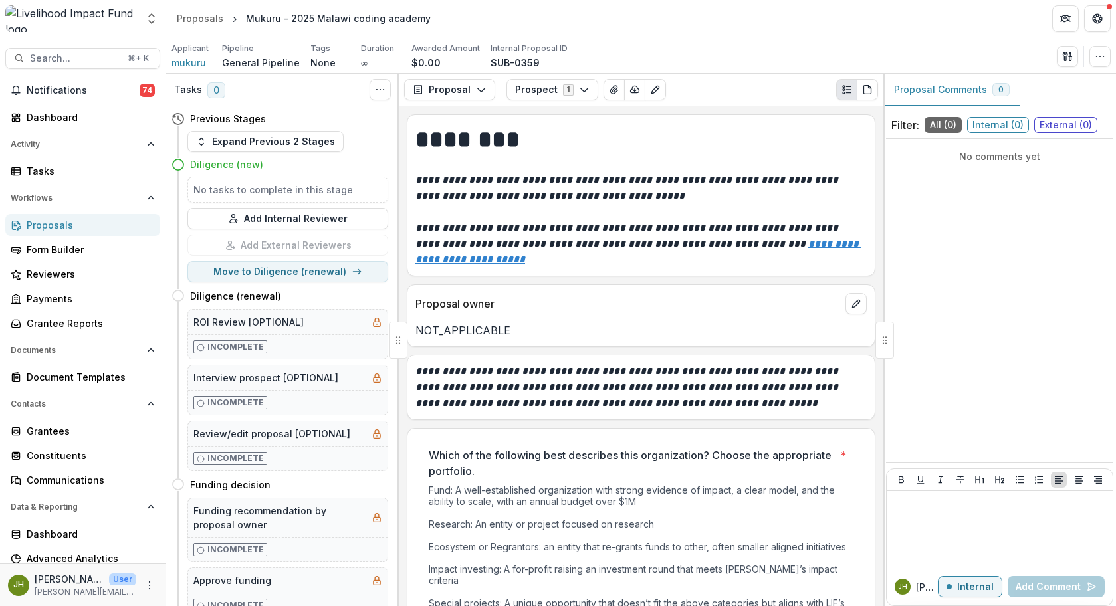
scroll to position [144, 0]
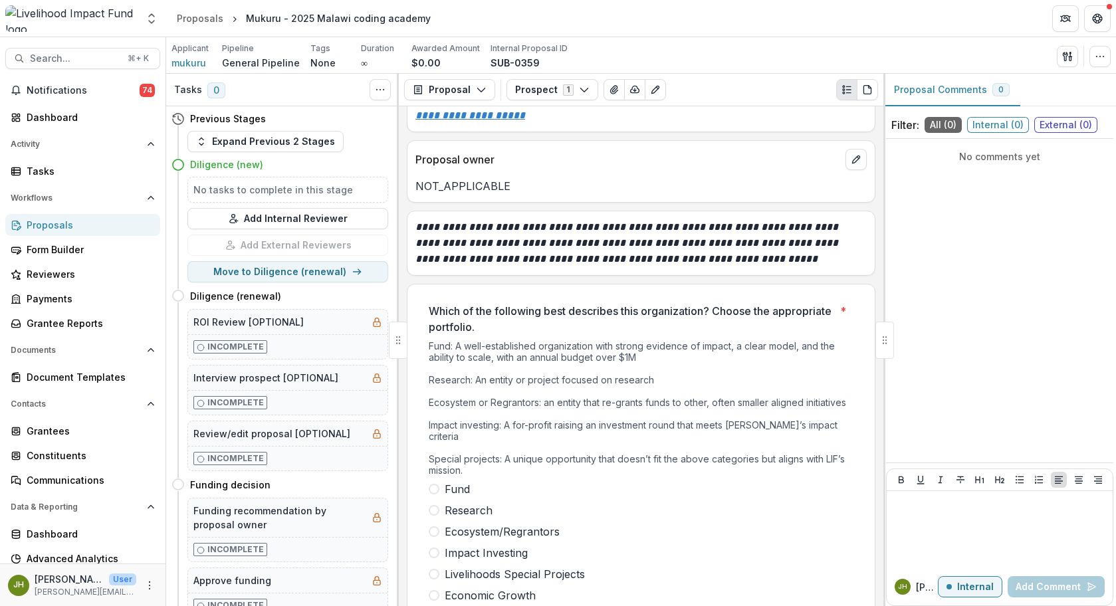
click at [431, 484] on span at bounding box center [434, 489] width 11 height 11
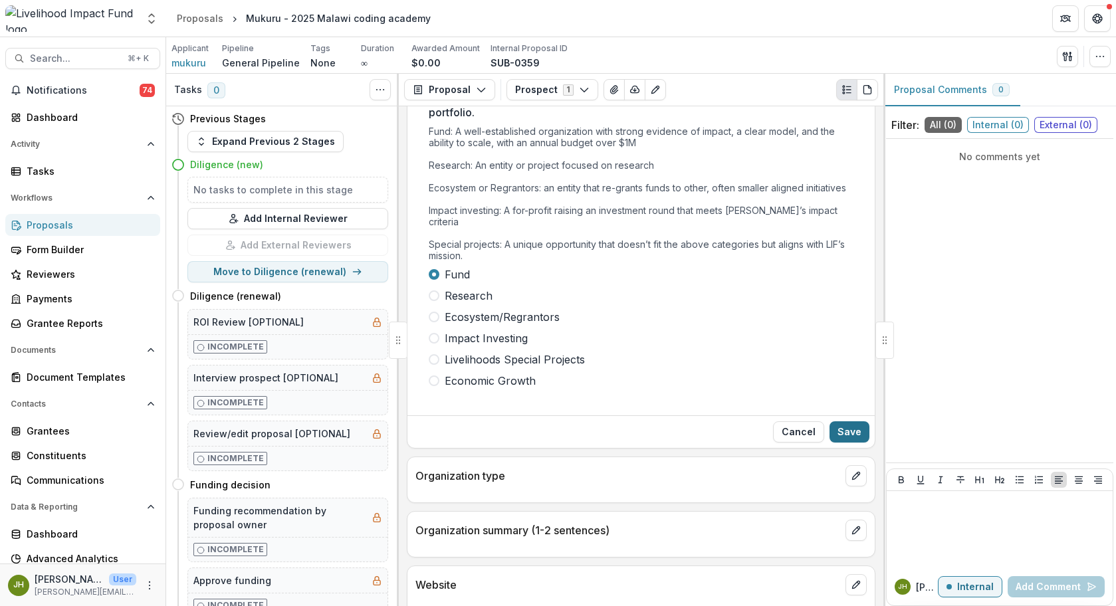
click at [845, 421] on button "Save" at bounding box center [849, 431] width 40 height 21
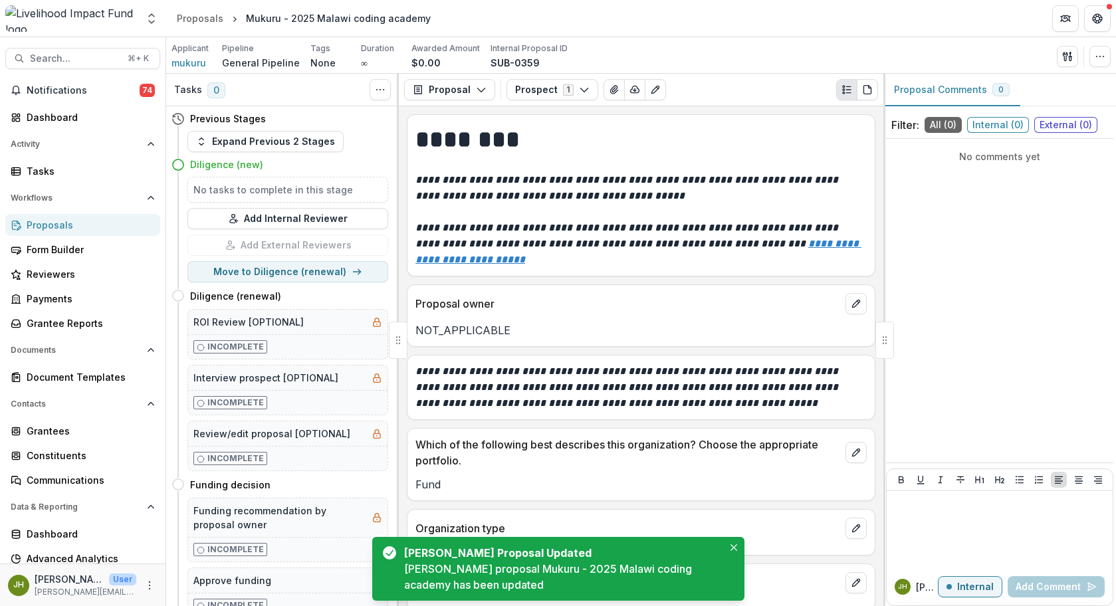
scroll to position [236, 0]
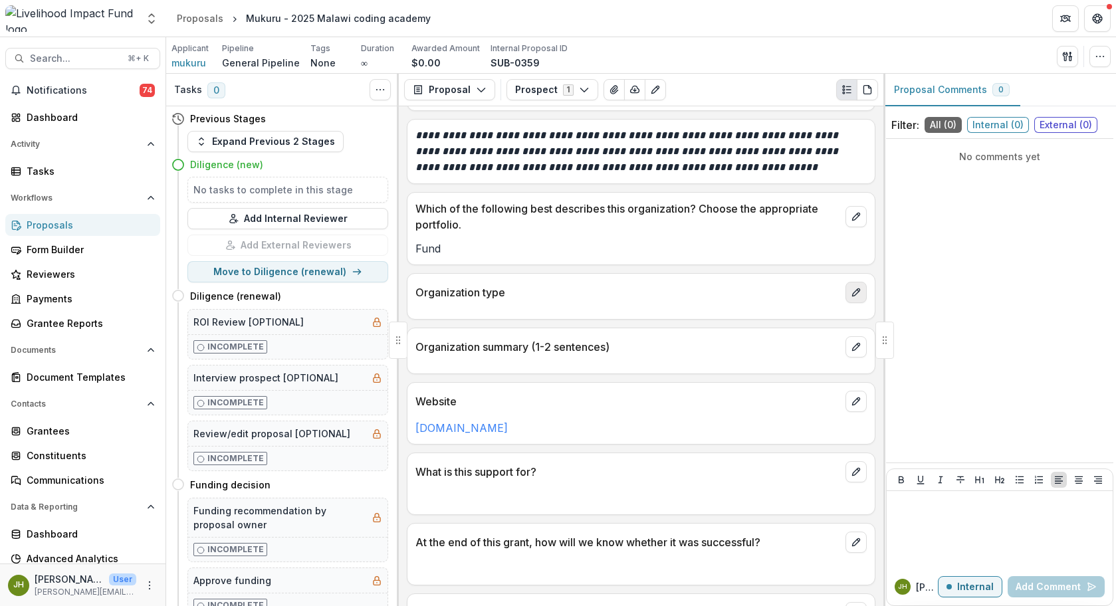
click at [857, 292] on icon "edit" at bounding box center [856, 292] width 11 height 11
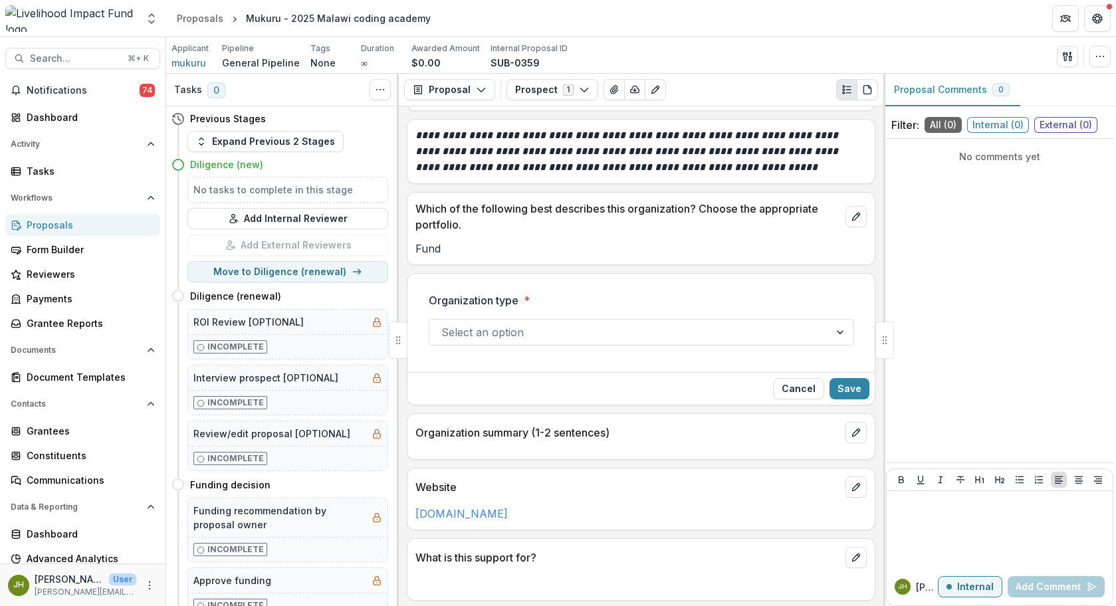
click at [631, 343] on div "Select an option" at bounding box center [629, 332] width 400 height 21
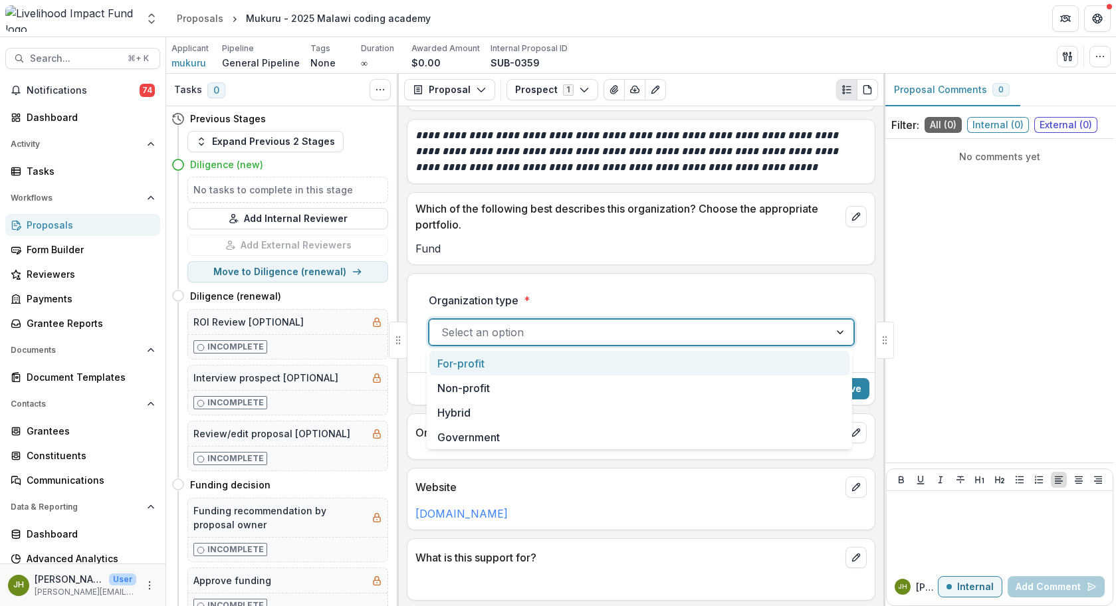
click at [599, 369] on div "For-profit" at bounding box center [639, 363] width 420 height 25
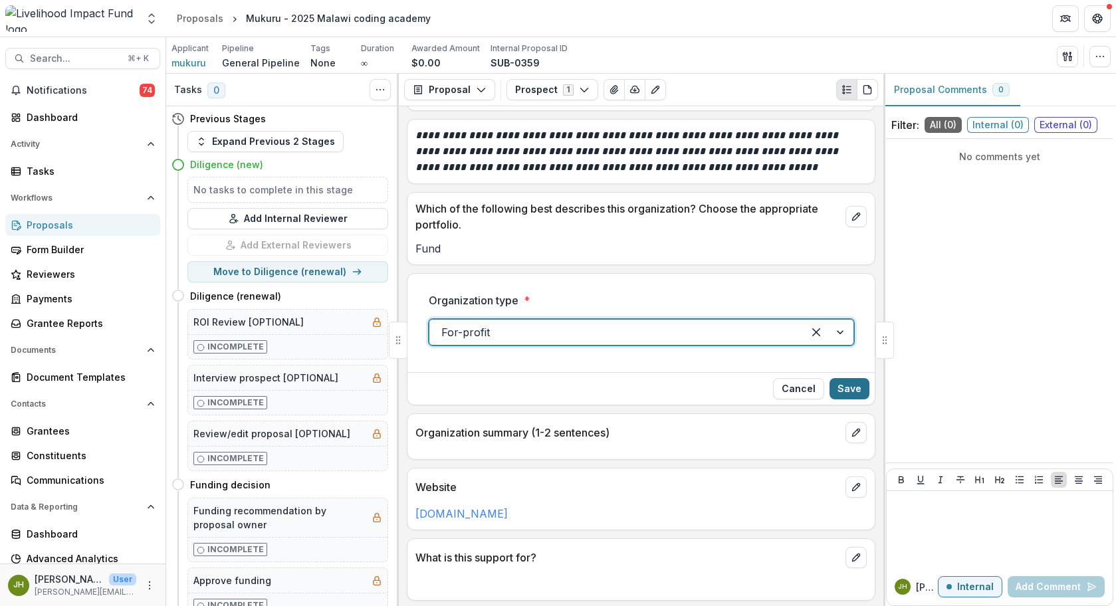
click at [846, 385] on button "Save" at bounding box center [849, 388] width 40 height 21
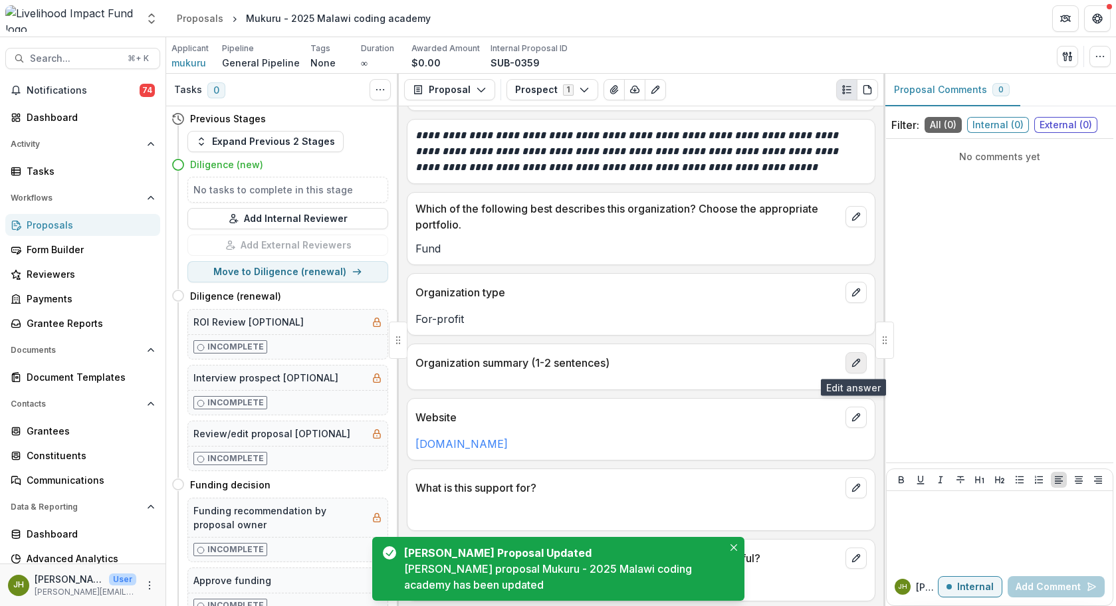
click at [852, 366] on icon "edit" at bounding box center [855, 363] width 7 height 7
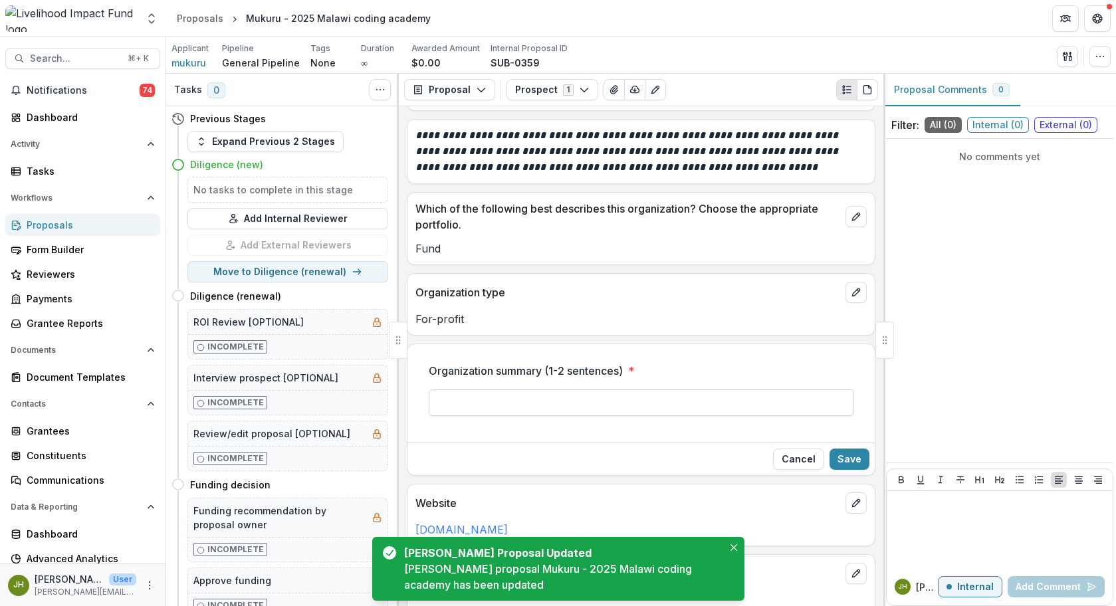
click at [704, 402] on input "Organization summary (1-2 sentences) *" at bounding box center [641, 402] width 425 height 27
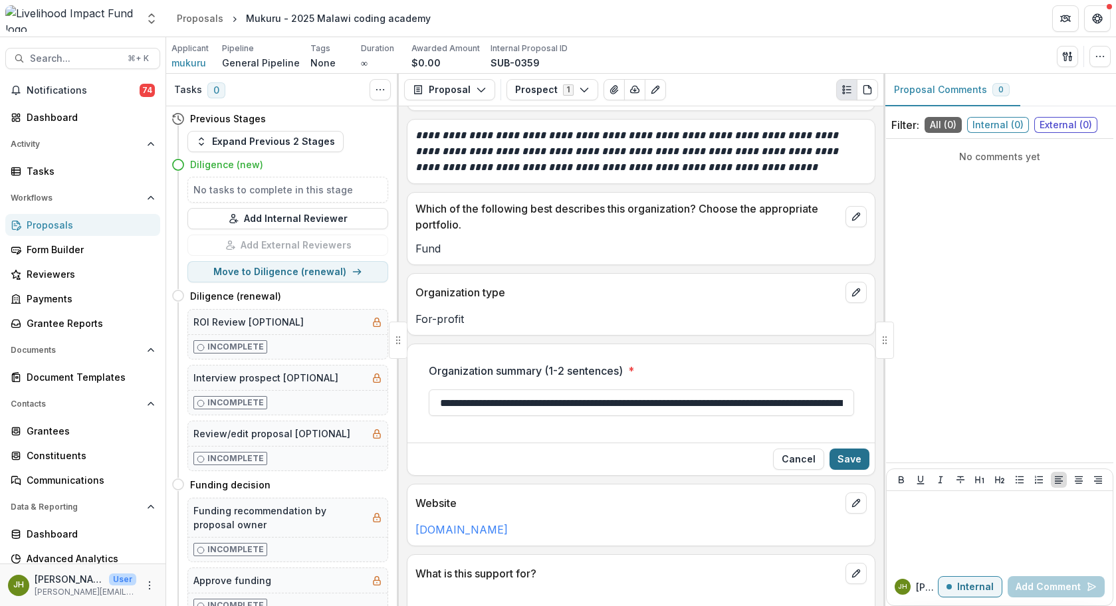
type input "**********"
click at [838, 459] on button "Save" at bounding box center [849, 459] width 40 height 21
